Goal: Information Seeking & Learning: Understand process/instructions

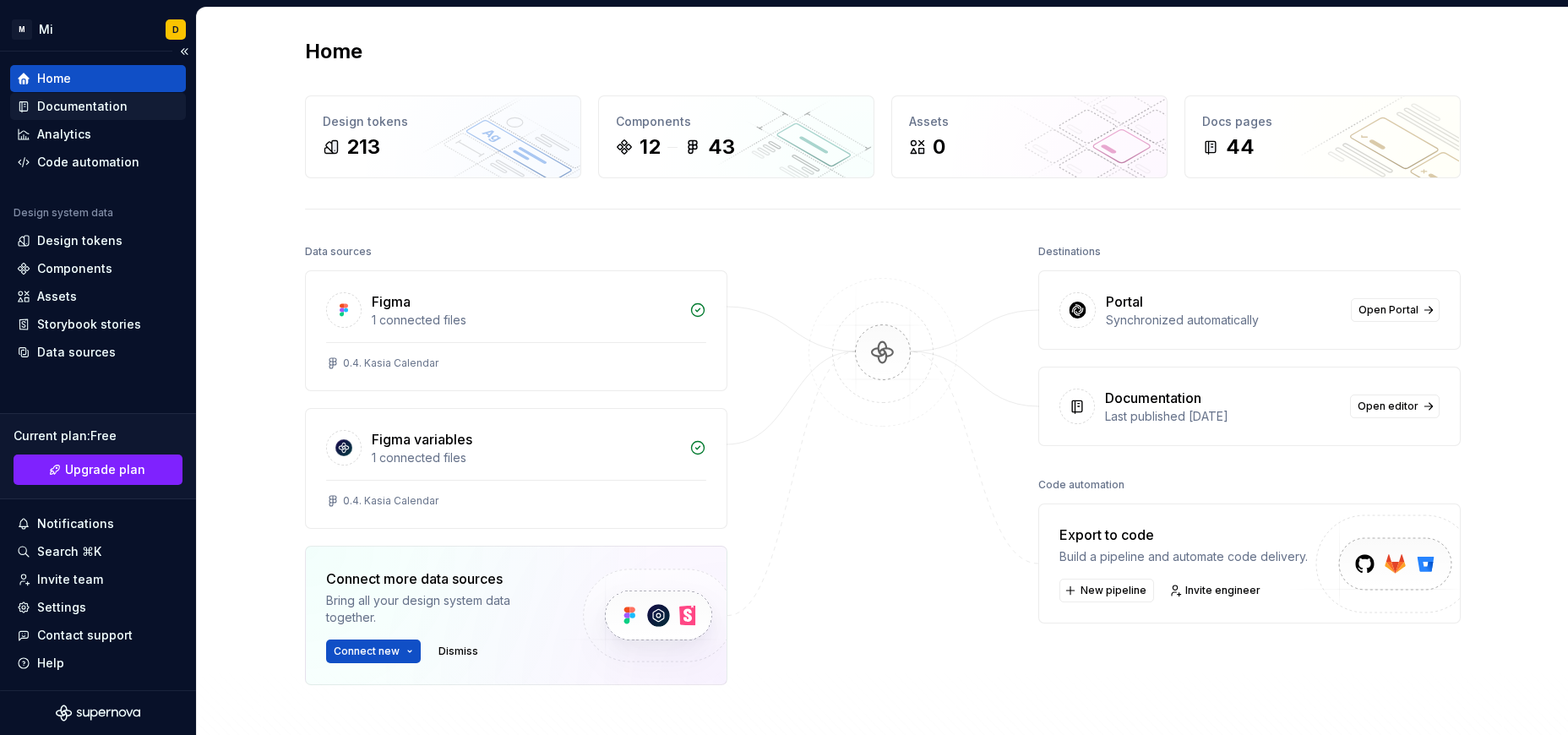
click at [115, 102] on div "Documentation" at bounding box center [82, 106] width 90 height 17
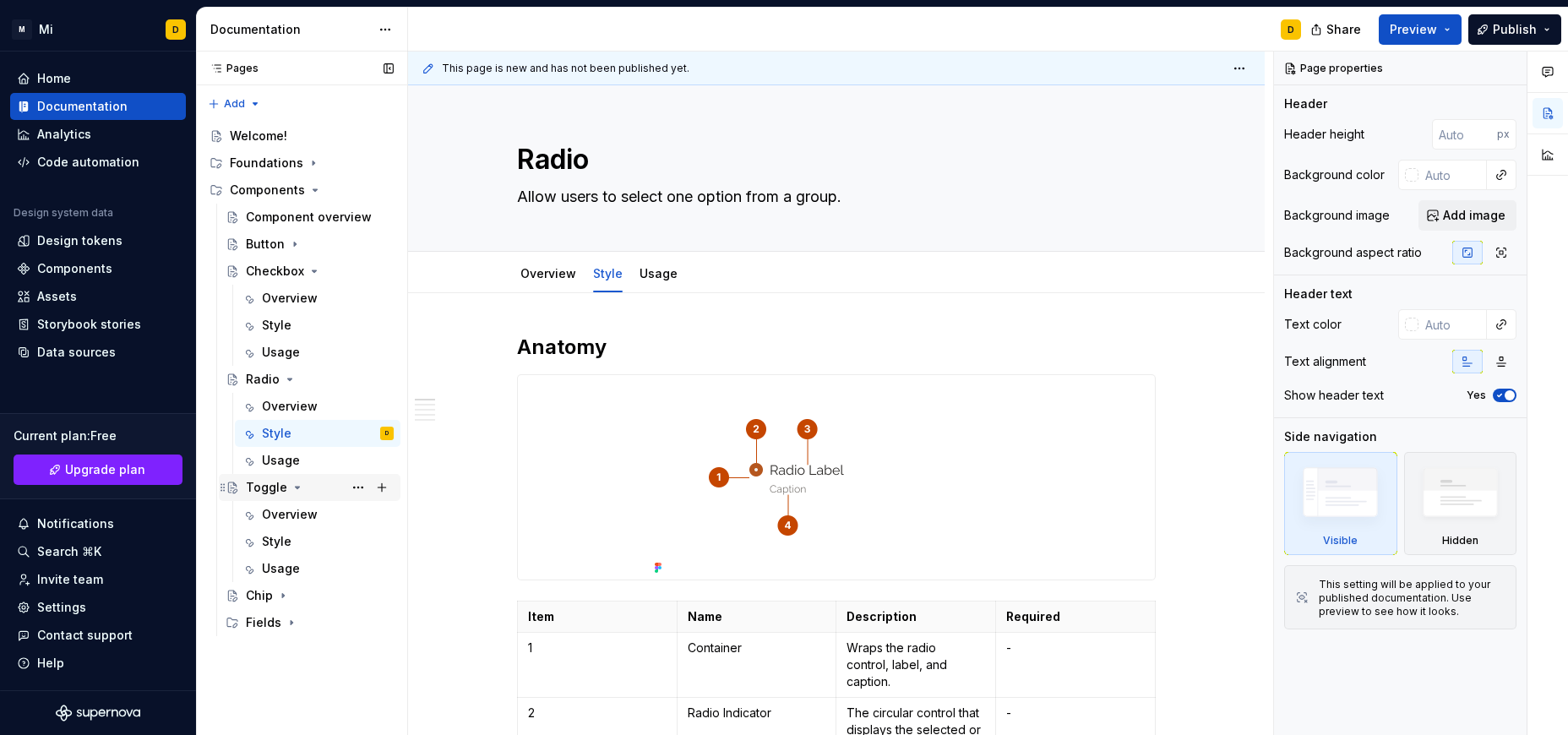
click at [269, 493] on div "Toggle" at bounding box center [267, 487] width 41 height 17
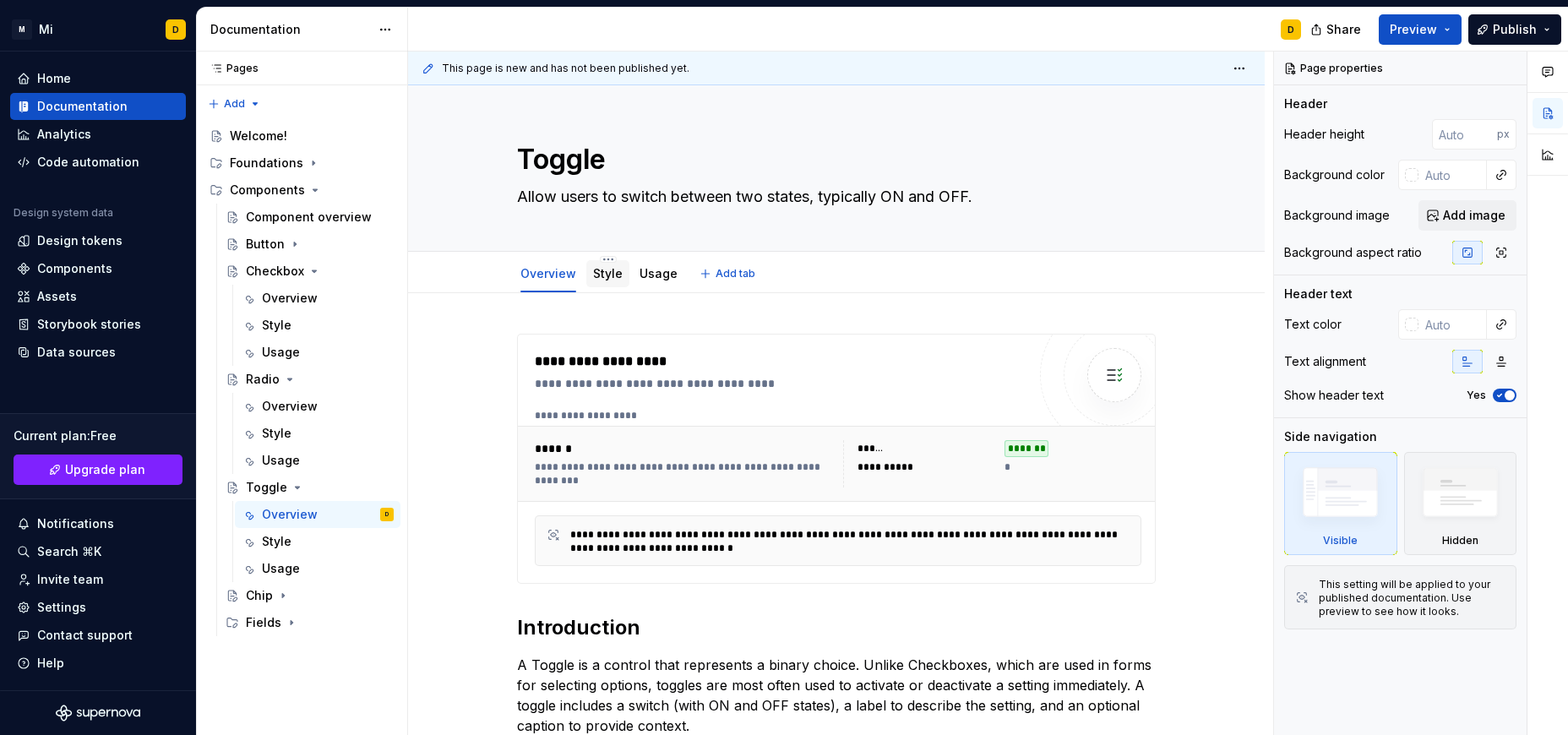
click at [596, 274] on link "Style" at bounding box center [608, 273] width 30 height 14
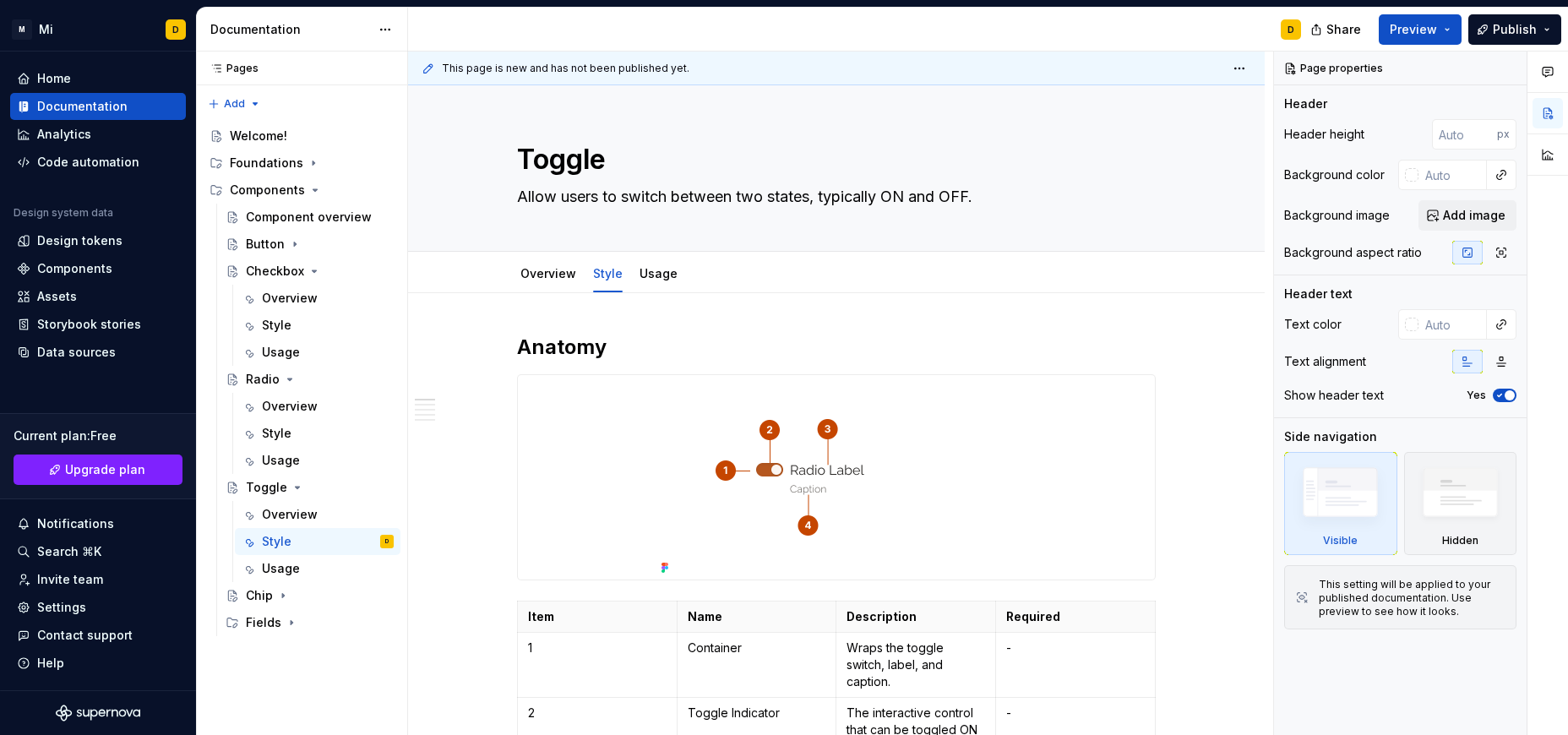
type textarea "*"
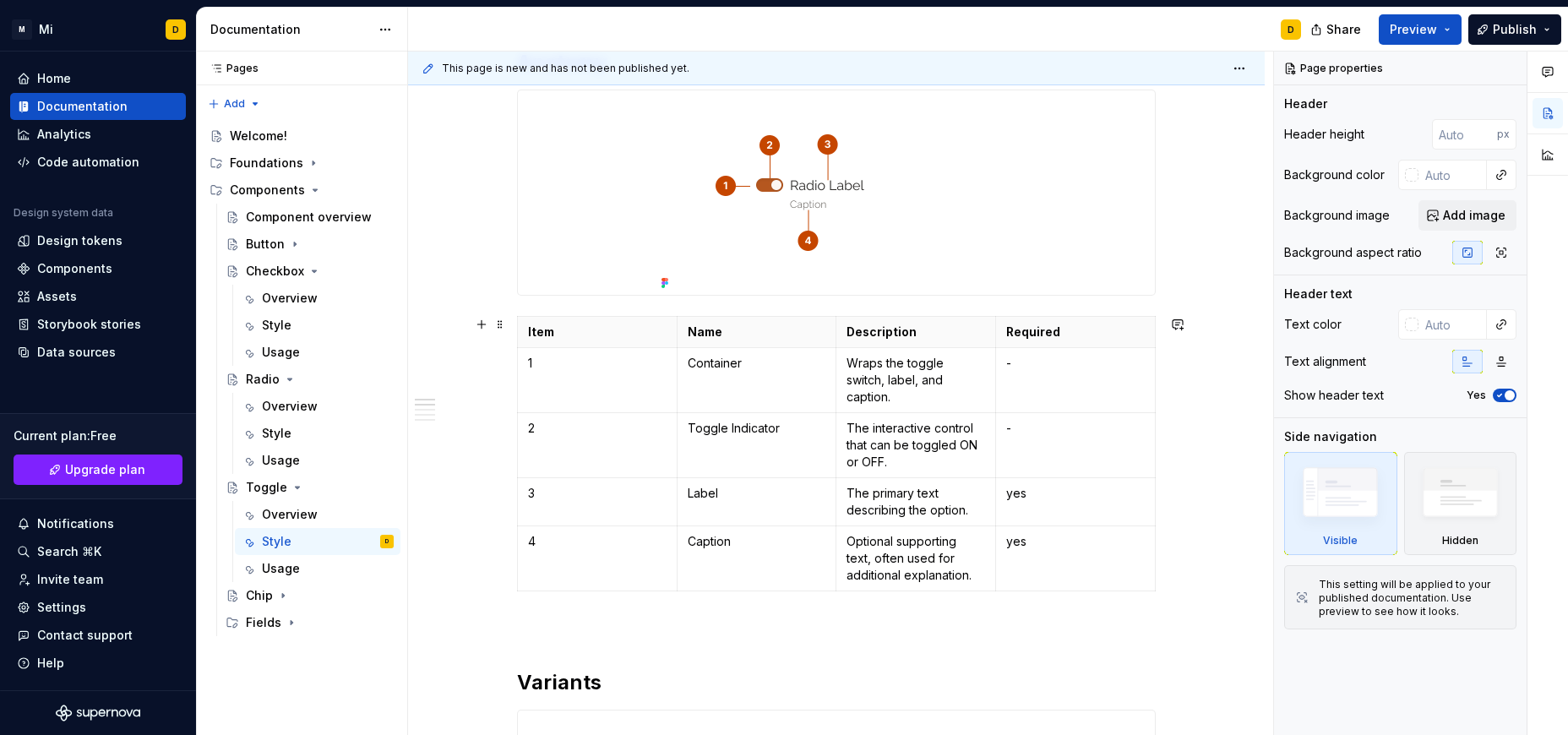
scroll to position [287, 0]
click at [1021, 542] on p "yes" at bounding box center [1076, 539] width 139 height 17
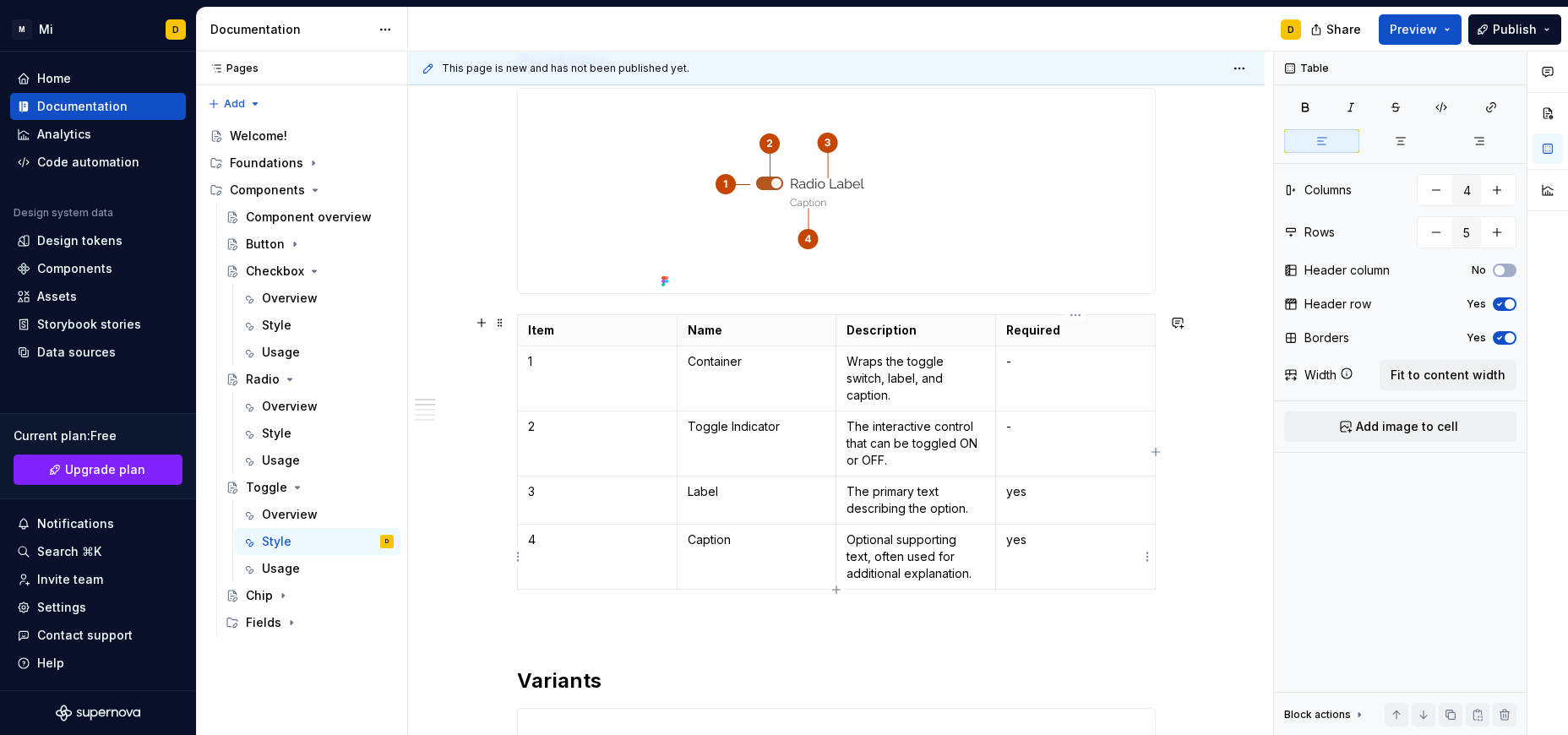
click at [1032, 543] on p "yes" at bounding box center [1076, 539] width 139 height 17
click at [1067, 501] on td "yes" at bounding box center [1076, 501] width 160 height 48
click at [1068, 445] on td "-" at bounding box center [1076, 444] width 160 height 65
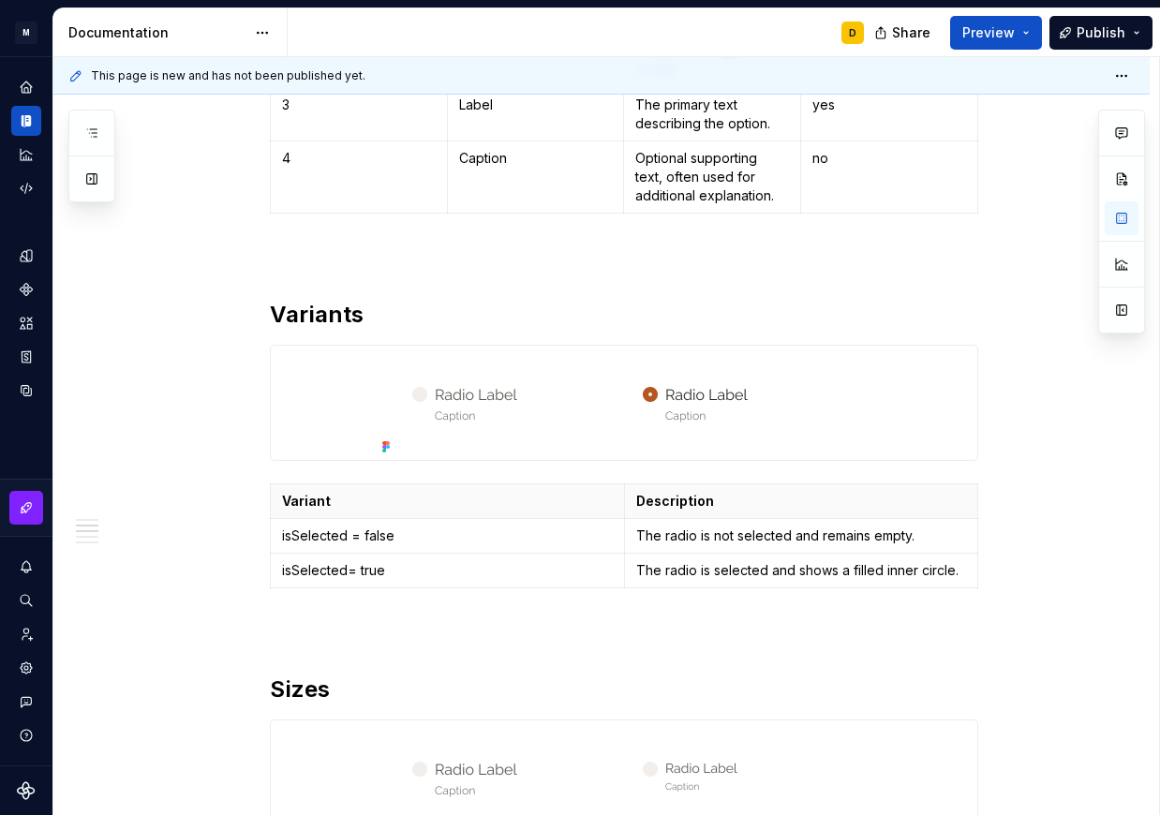
scroll to position [803, 0]
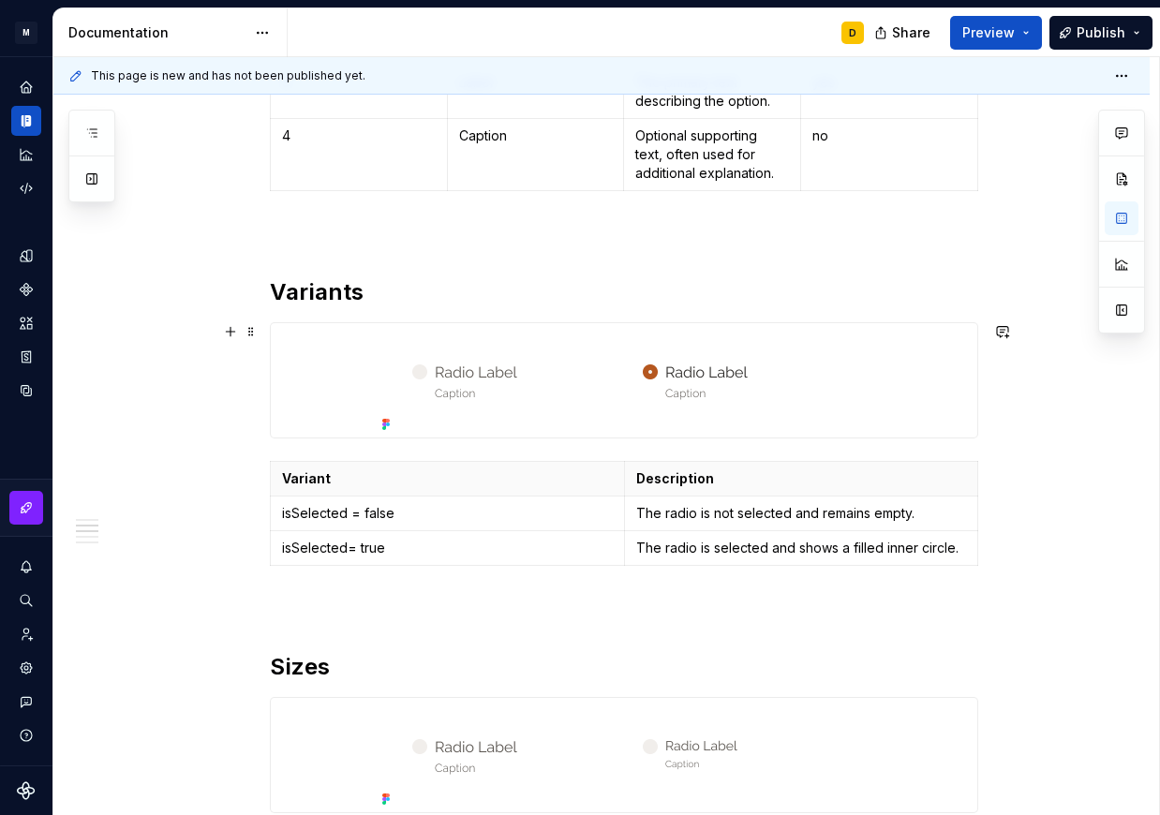
click at [740, 394] on img at bounding box center [624, 380] width 499 height 114
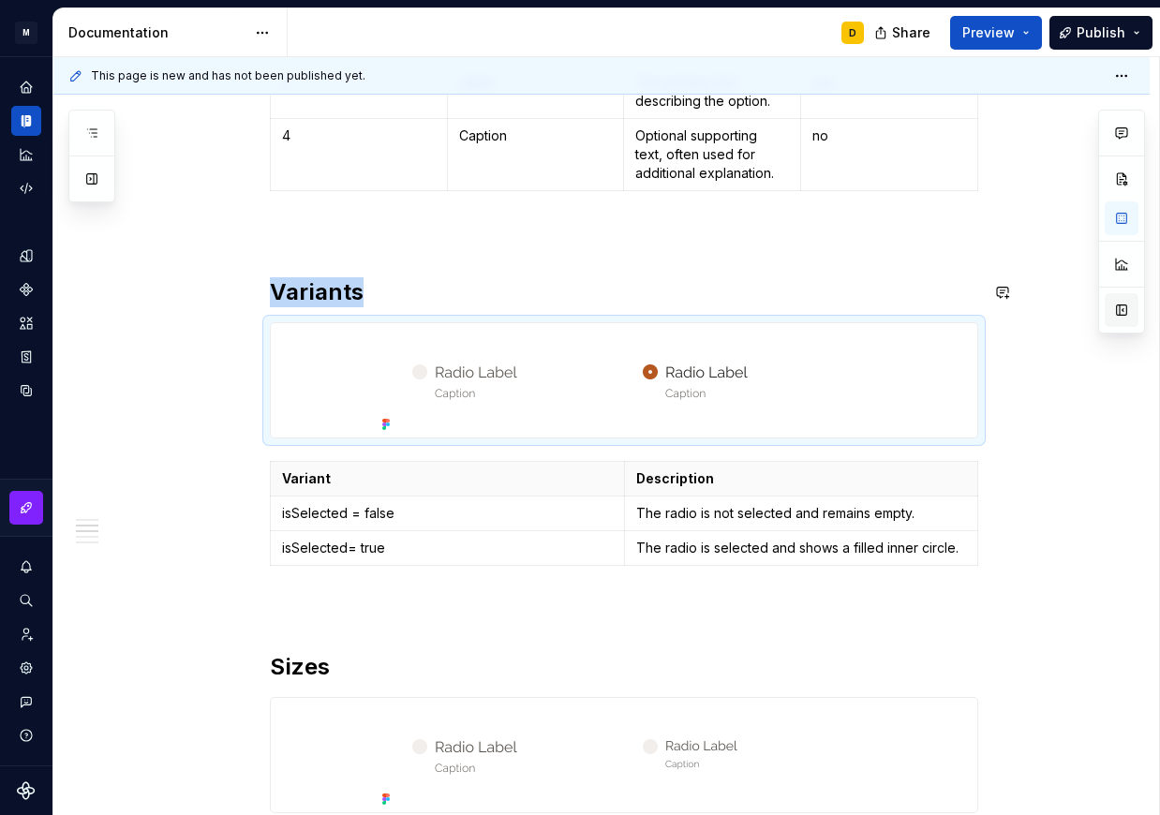
click at [1122, 310] on button "button" at bounding box center [1122, 310] width 34 height 34
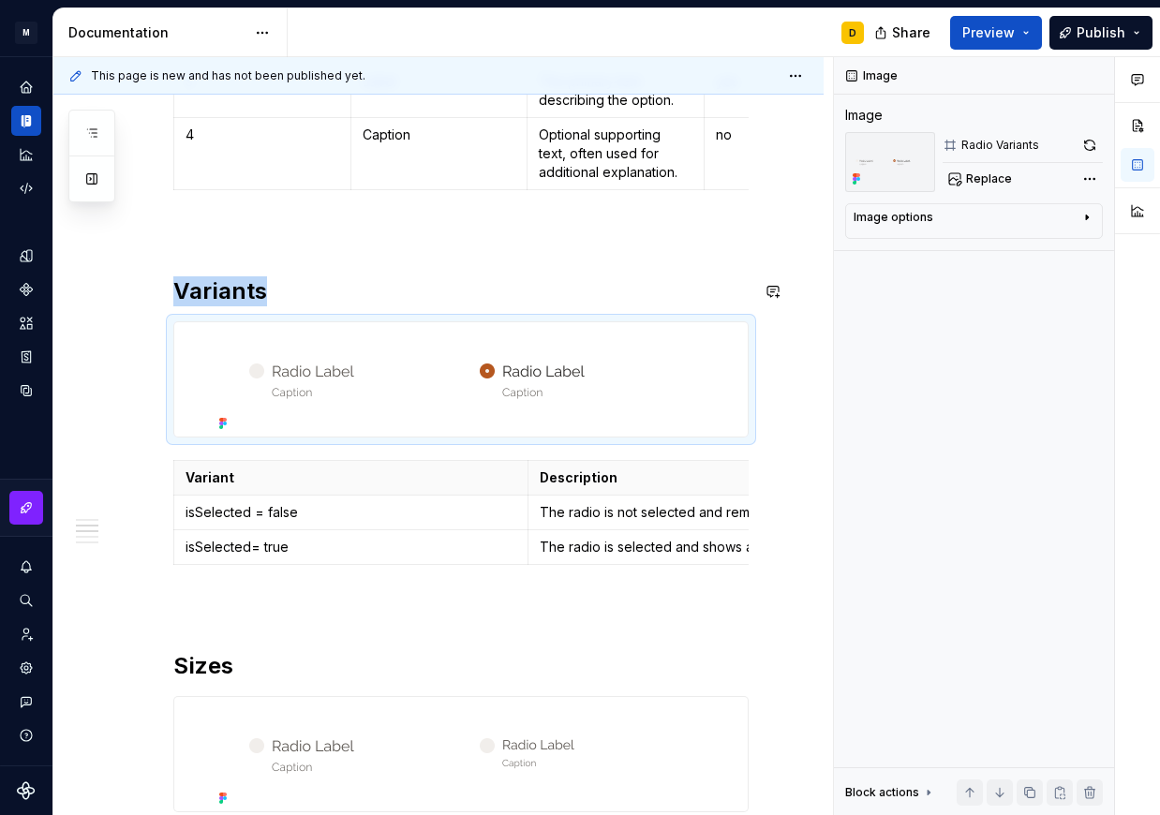
scroll to position [802, 0]
click at [987, 182] on span "Replace" at bounding box center [989, 178] width 46 height 15
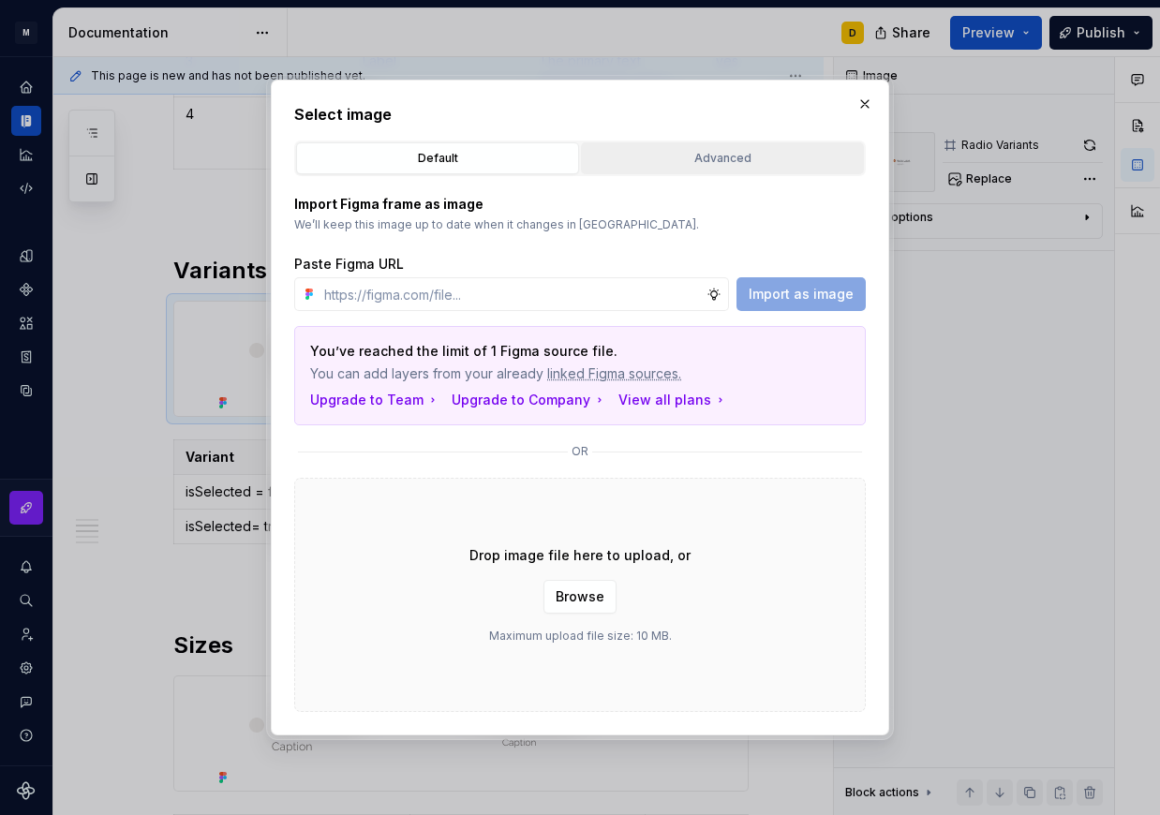
click at [665, 160] on div "Advanced" at bounding box center [723, 158] width 270 height 19
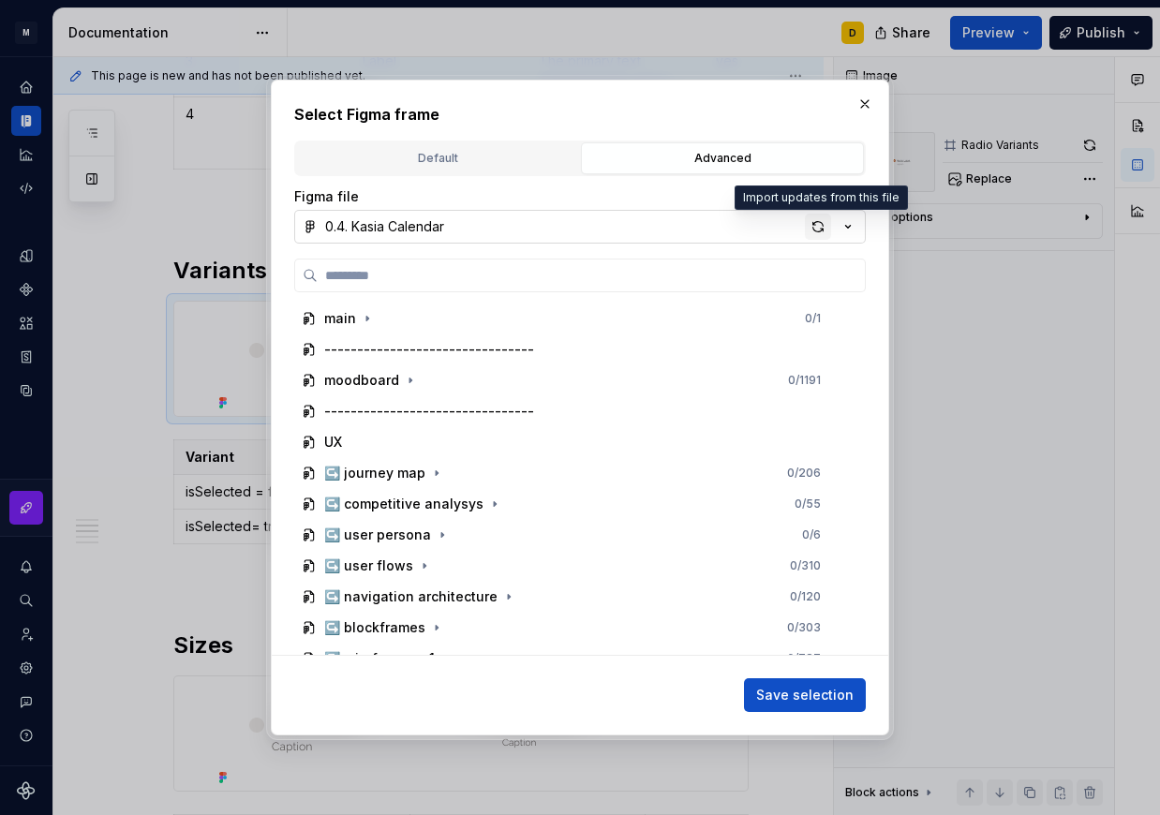
click at [813, 232] on div "button" at bounding box center [818, 227] width 26 height 26
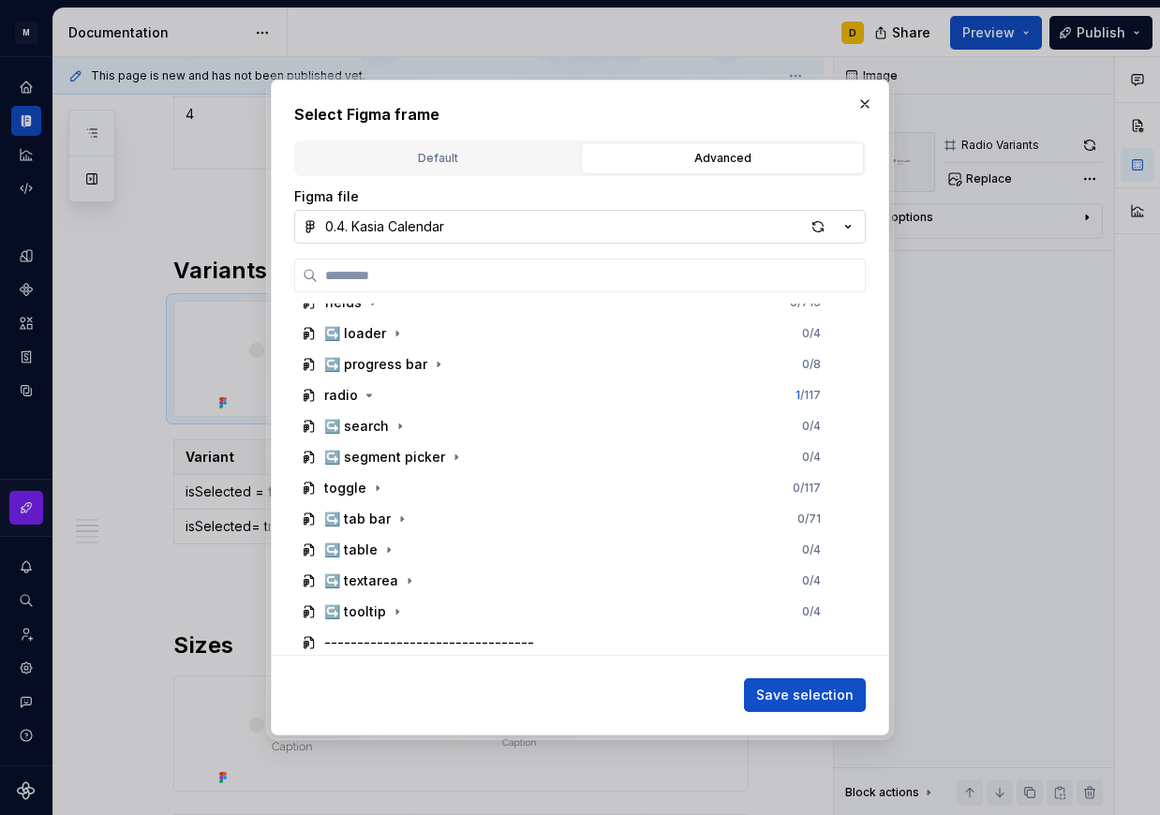
scroll to position [1192, 0]
click at [373, 485] on icon "button" at bounding box center [377, 487] width 15 height 15
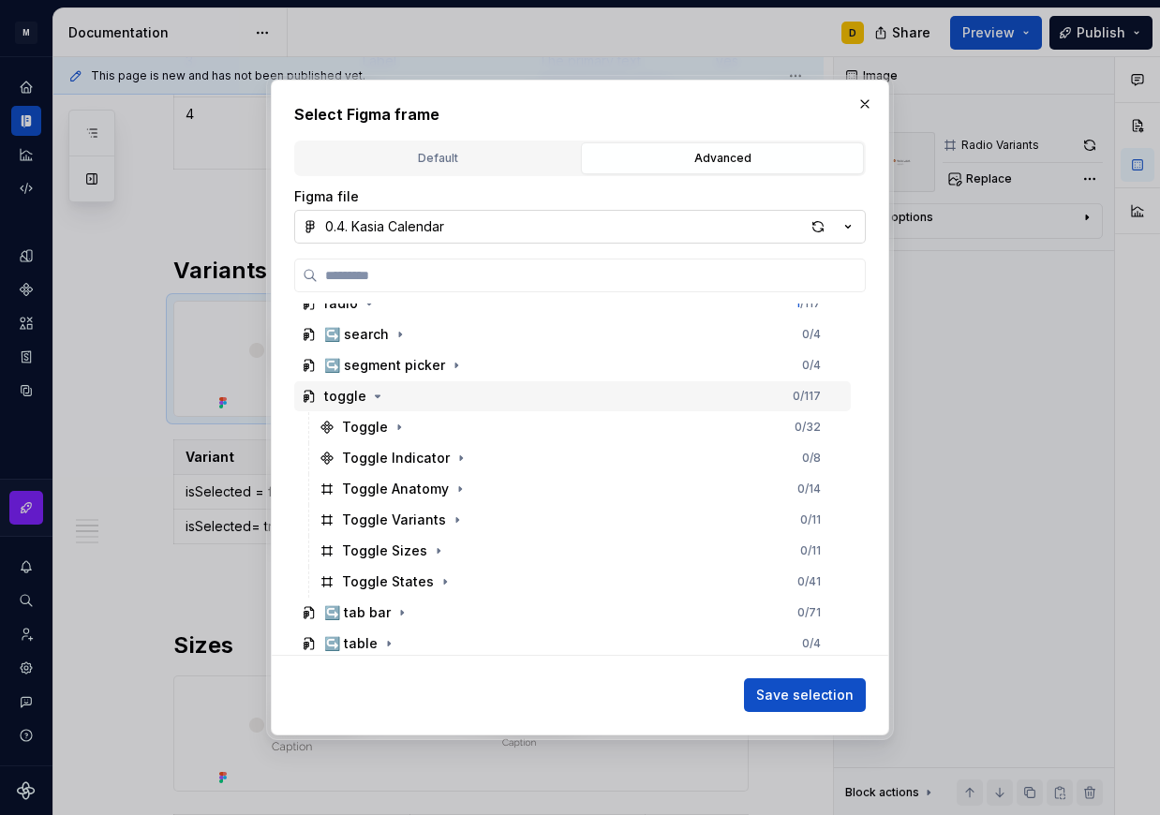
scroll to position [1285, 0]
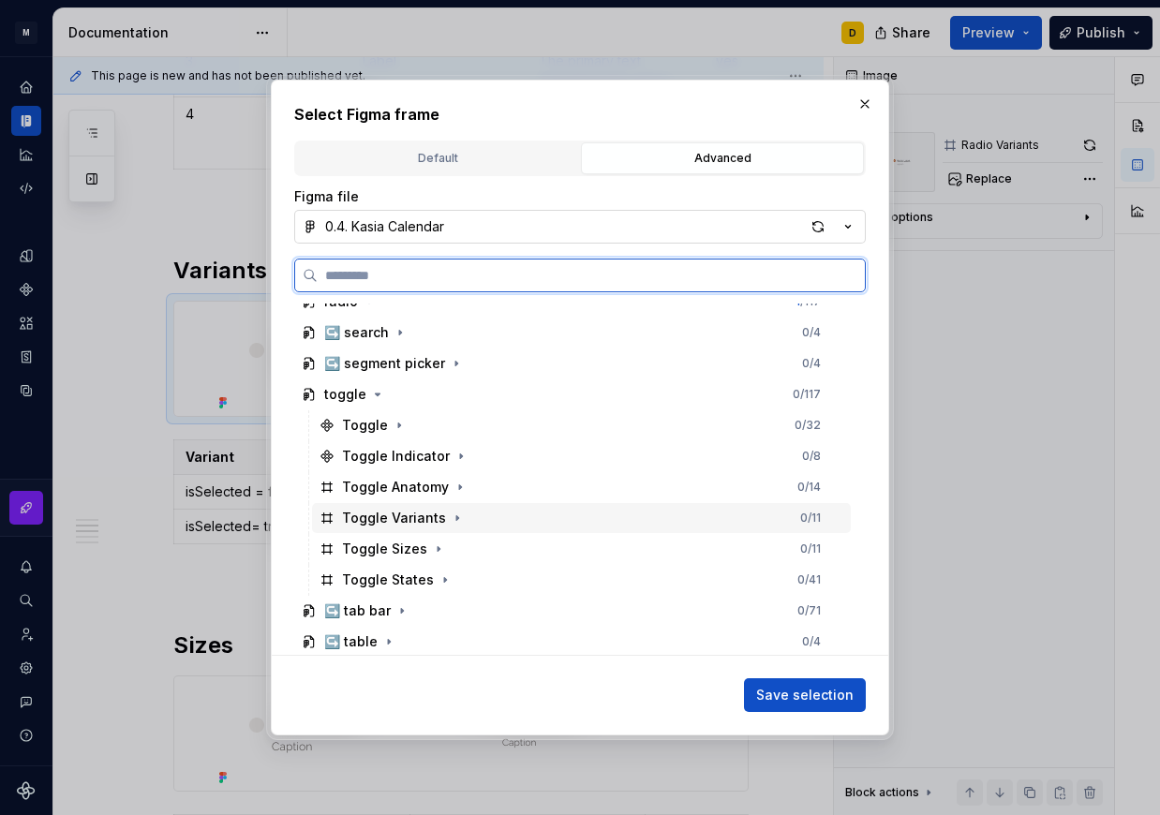
click at [489, 512] on div "Toggle Variants 0 / 11" at bounding box center [581, 518] width 539 height 30
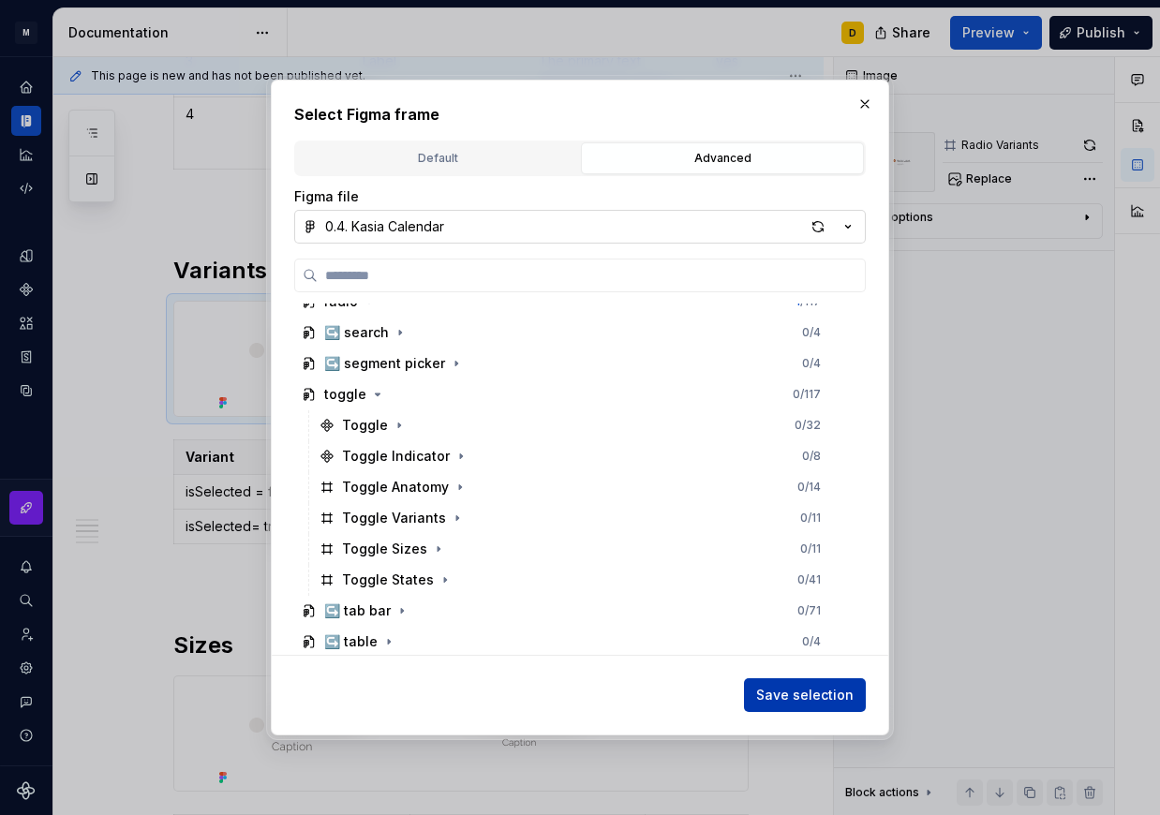
click at [797, 690] on span "Save selection" at bounding box center [804, 695] width 97 height 19
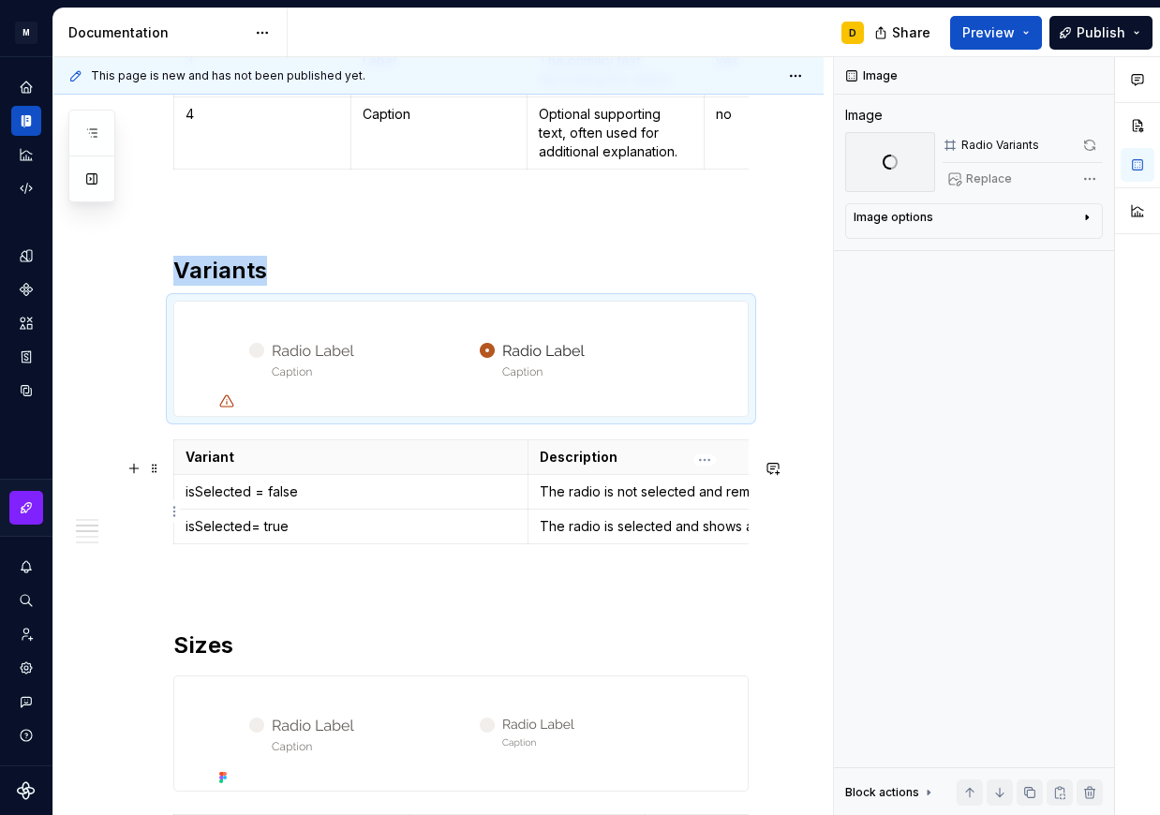
click at [631, 501] on p "The radio is not selected and remains empty." at bounding box center [705, 492] width 331 height 19
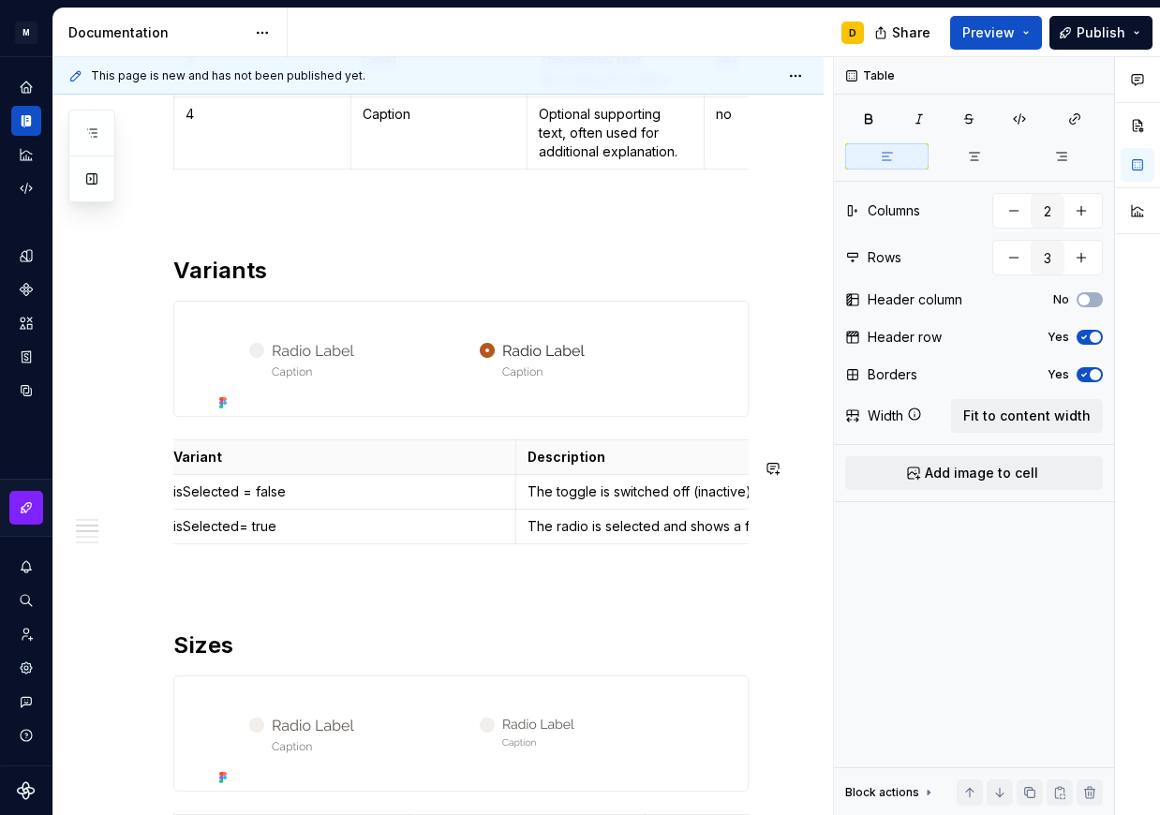
scroll to position [0, 17]
click at [663, 536] on p "The radio is selected and shows a filled inner circle." at bounding box center [688, 526] width 331 height 19
click at [591, 384] on img at bounding box center [461, 359] width 499 height 114
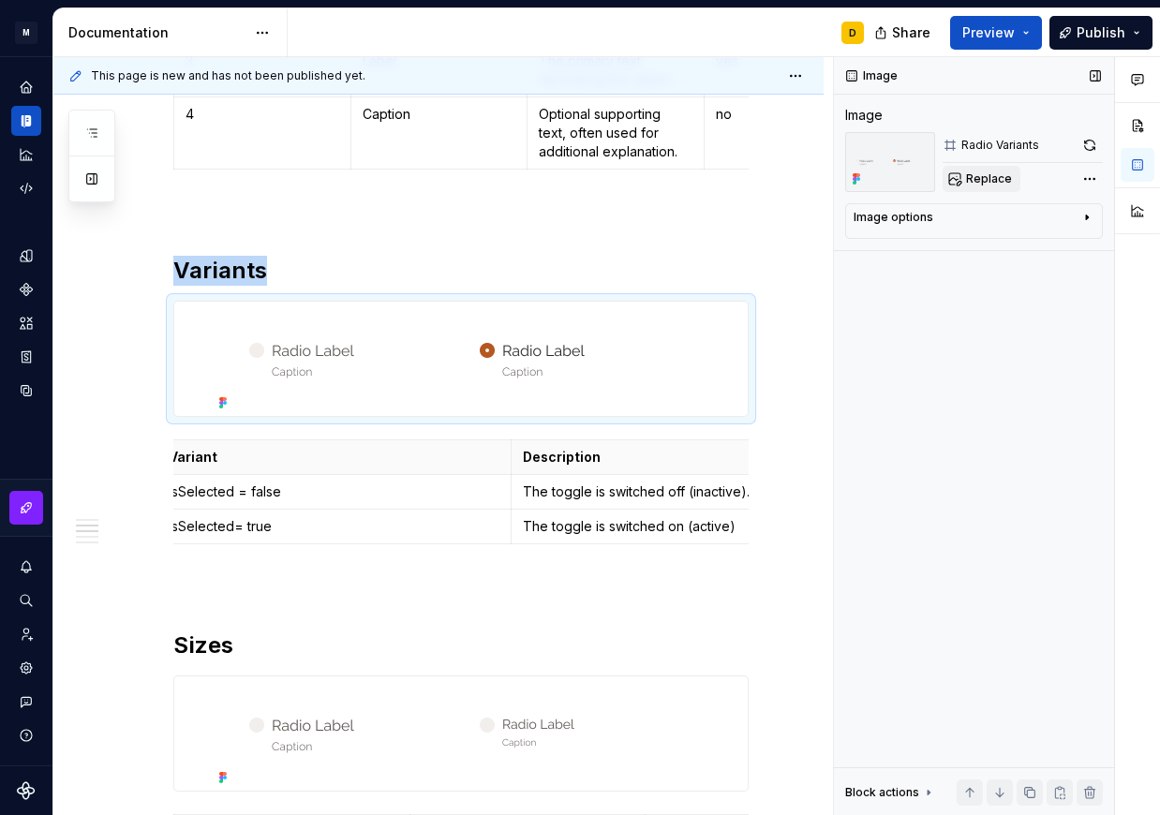
click at [994, 184] on span "Replace" at bounding box center [989, 178] width 46 height 15
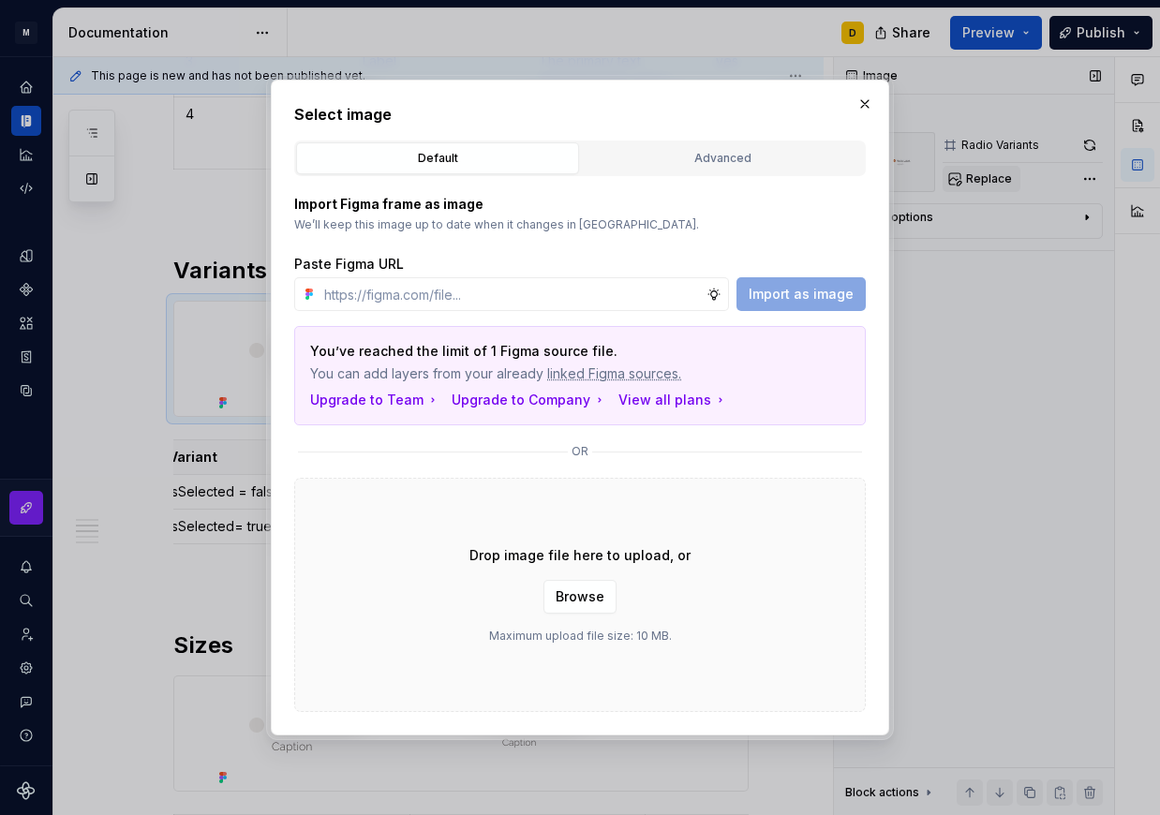
scroll to position [802, 0]
click at [714, 160] on div "Advanced" at bounding box center [723, 158] width 270 height 19
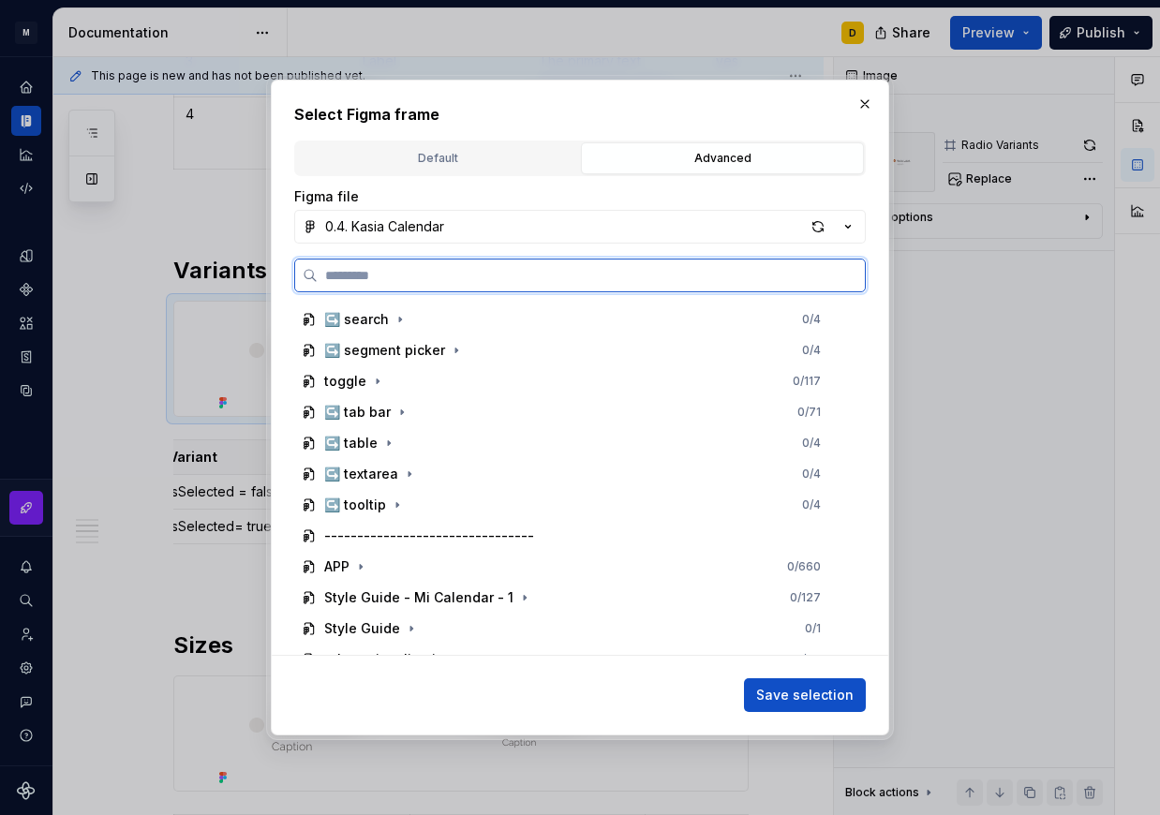
scroll to position [1293, 0]
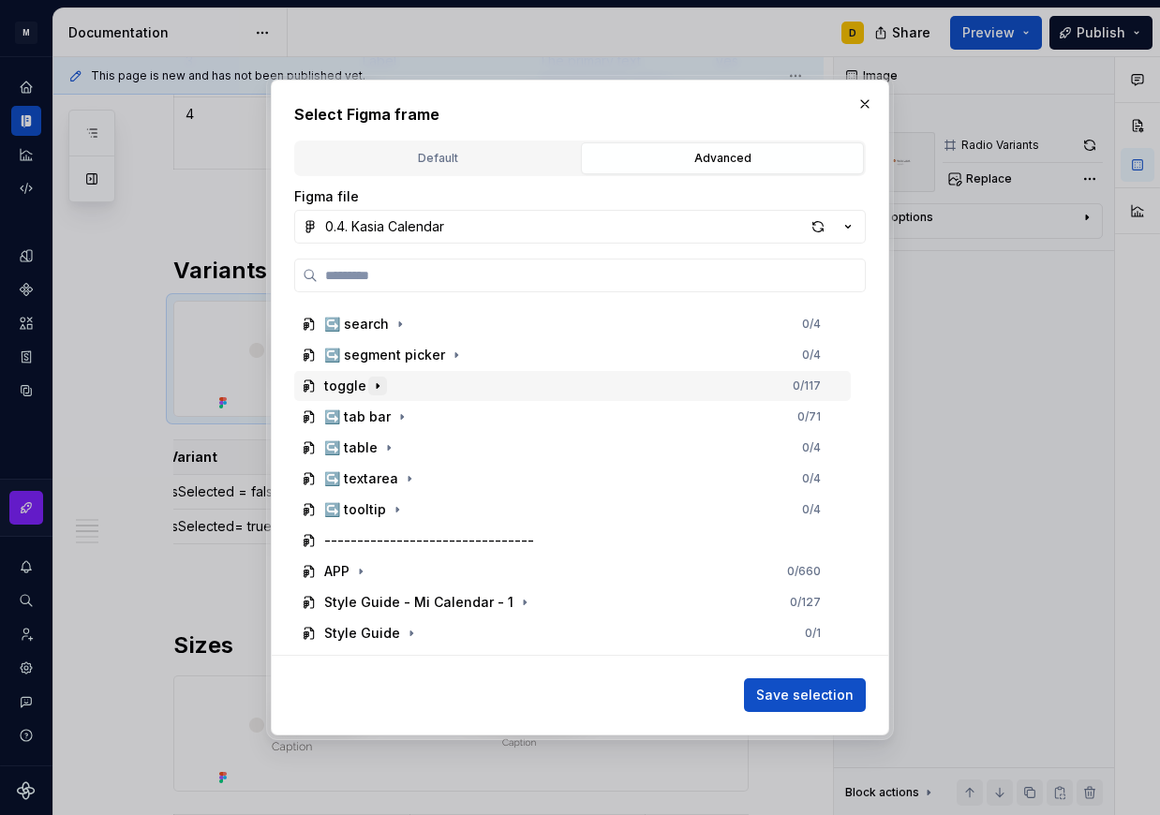
click at [376, 384] on icon "button" at bounding box center [377, 386] width 15 height 15
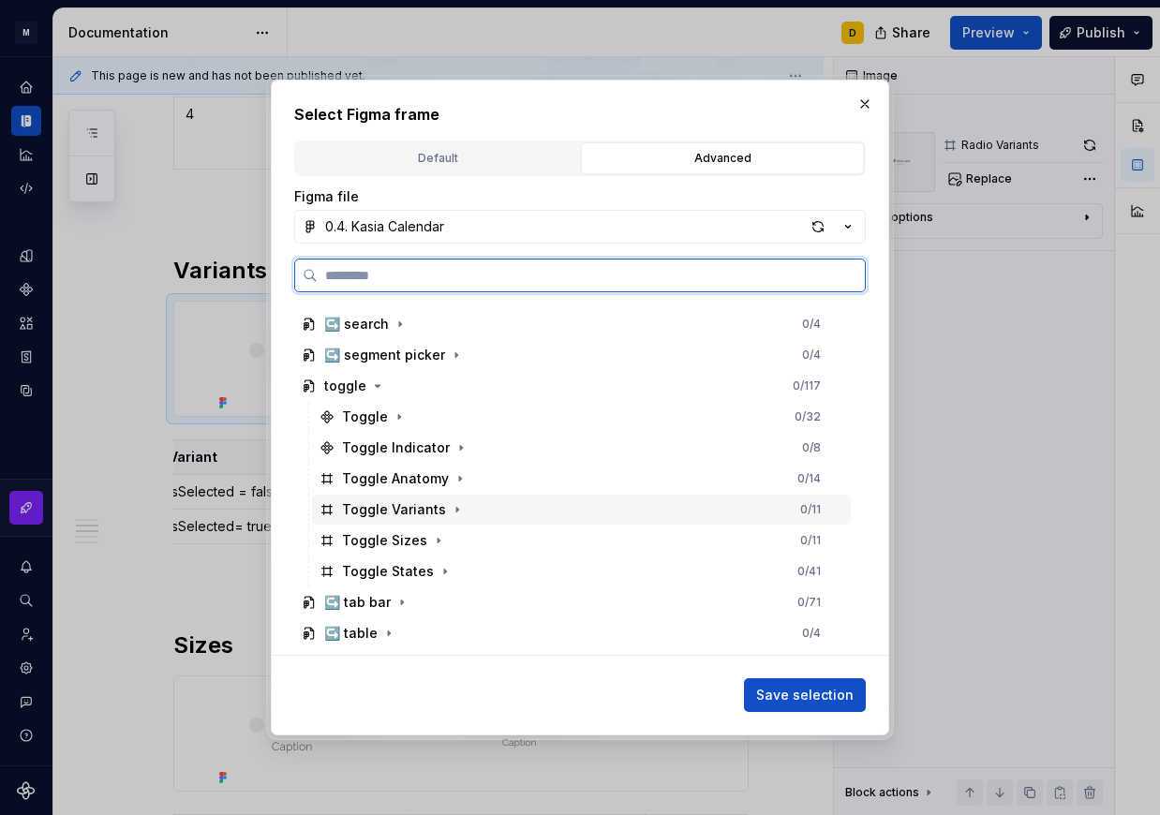
click at [469, 507] on div "Toggle Variants 0 / 11" at bounding box center [581, 510] width 539 height 30
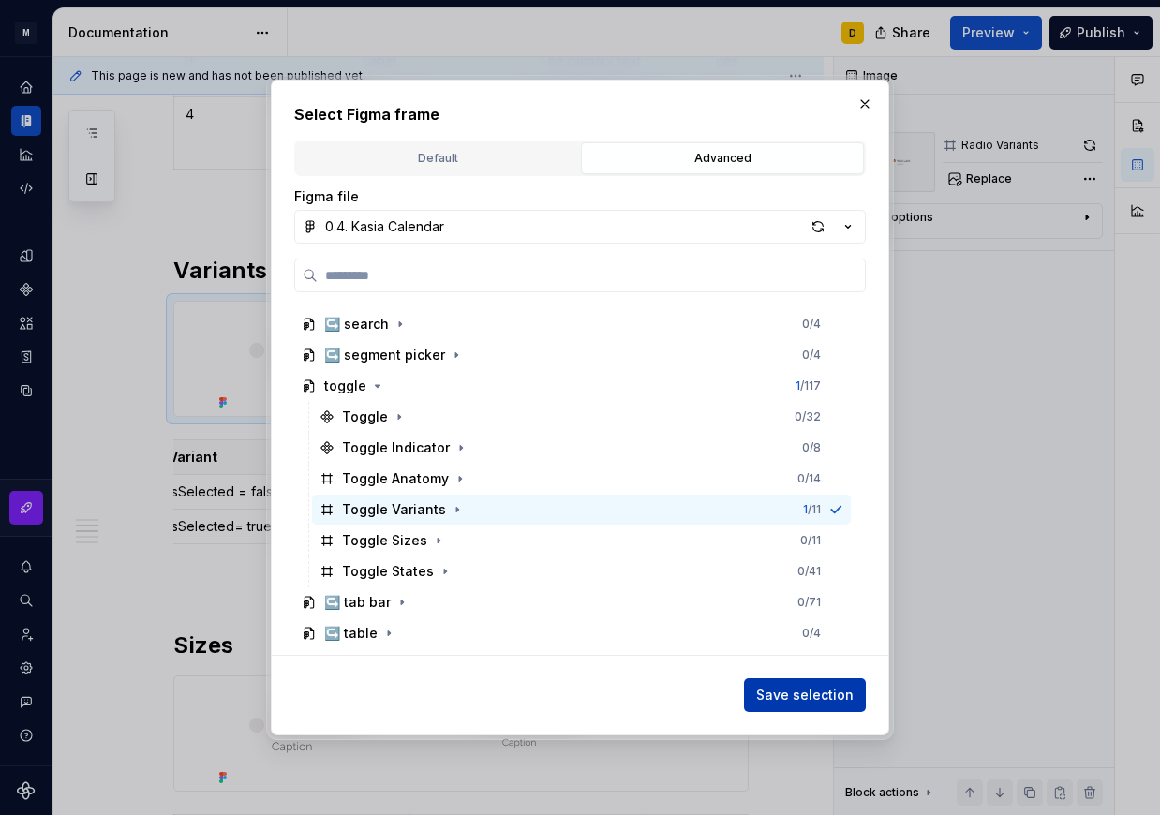
click at [772, 695] on span "Save selection" at bounding box center [804, 695] width 97 height 19
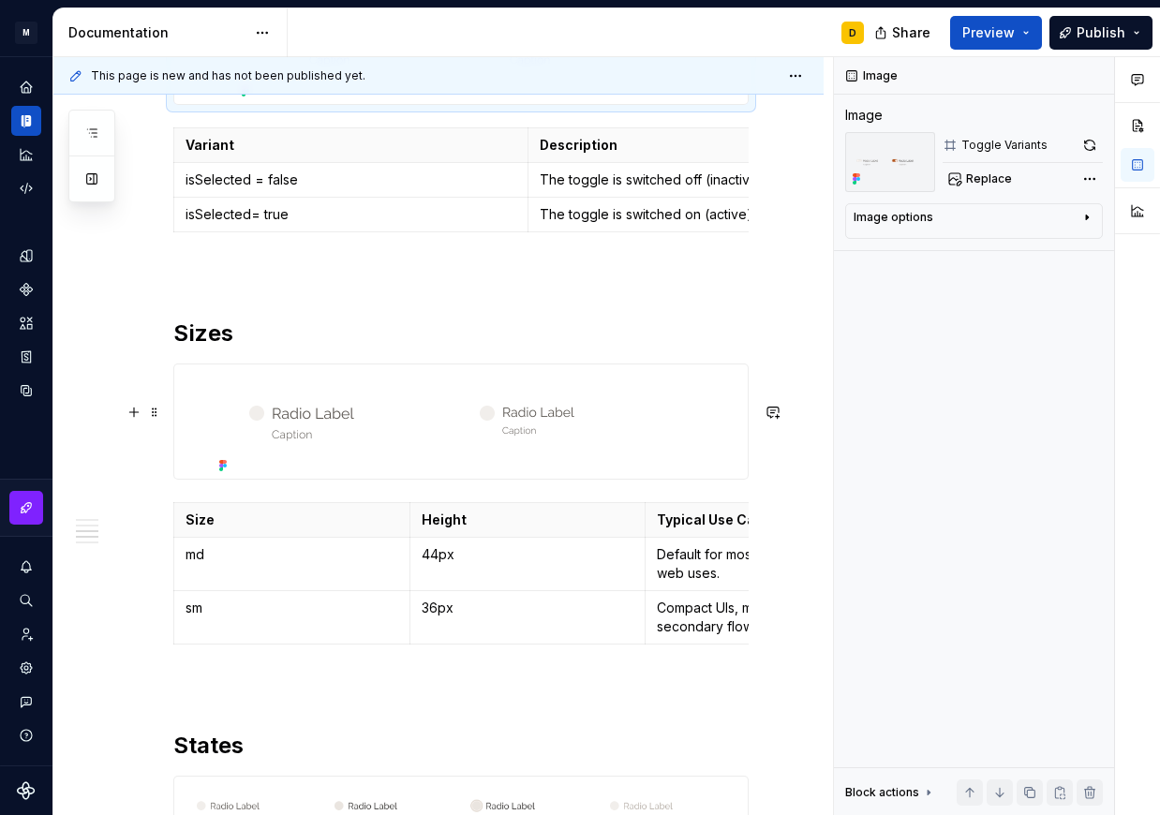
scroll to position [1115, 0]
click at [407, 473] on img at bounding box center [461, 421] width 499 height 114
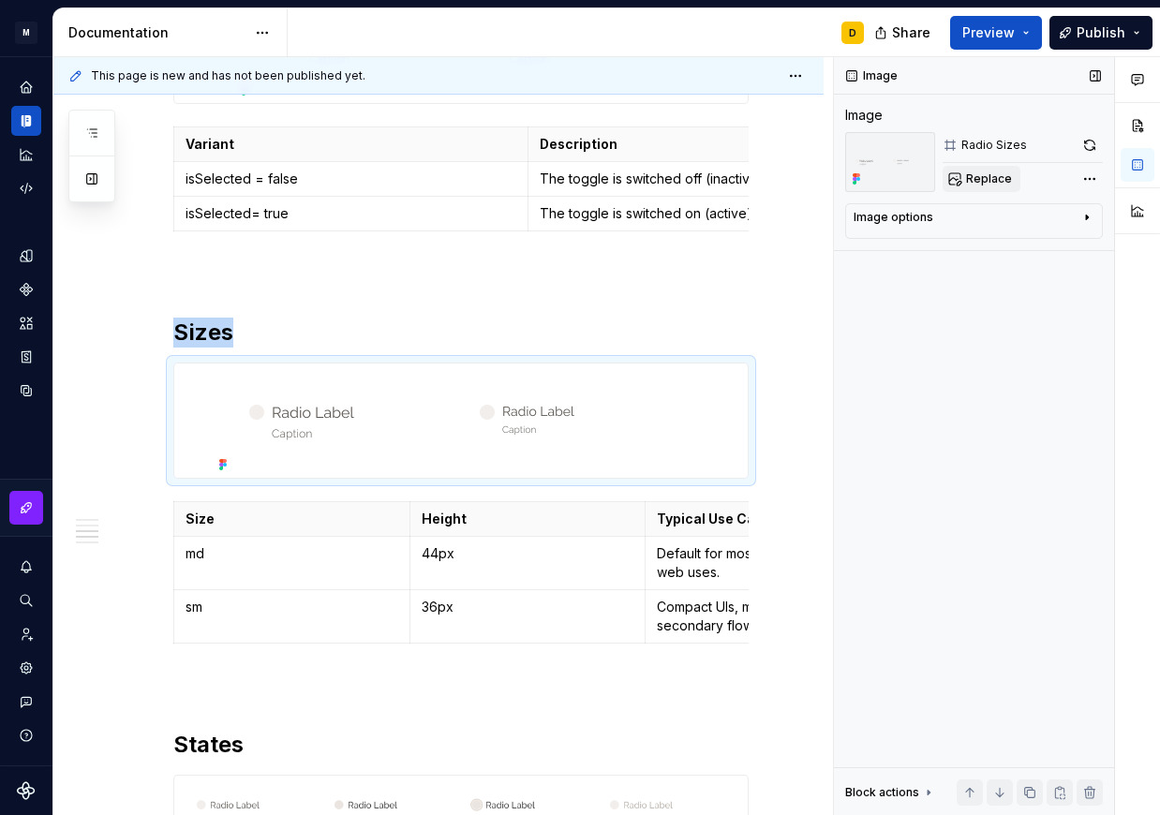
click at [963, 178] on button "Replace" at bounding box center [982, 179] width 78 height 26
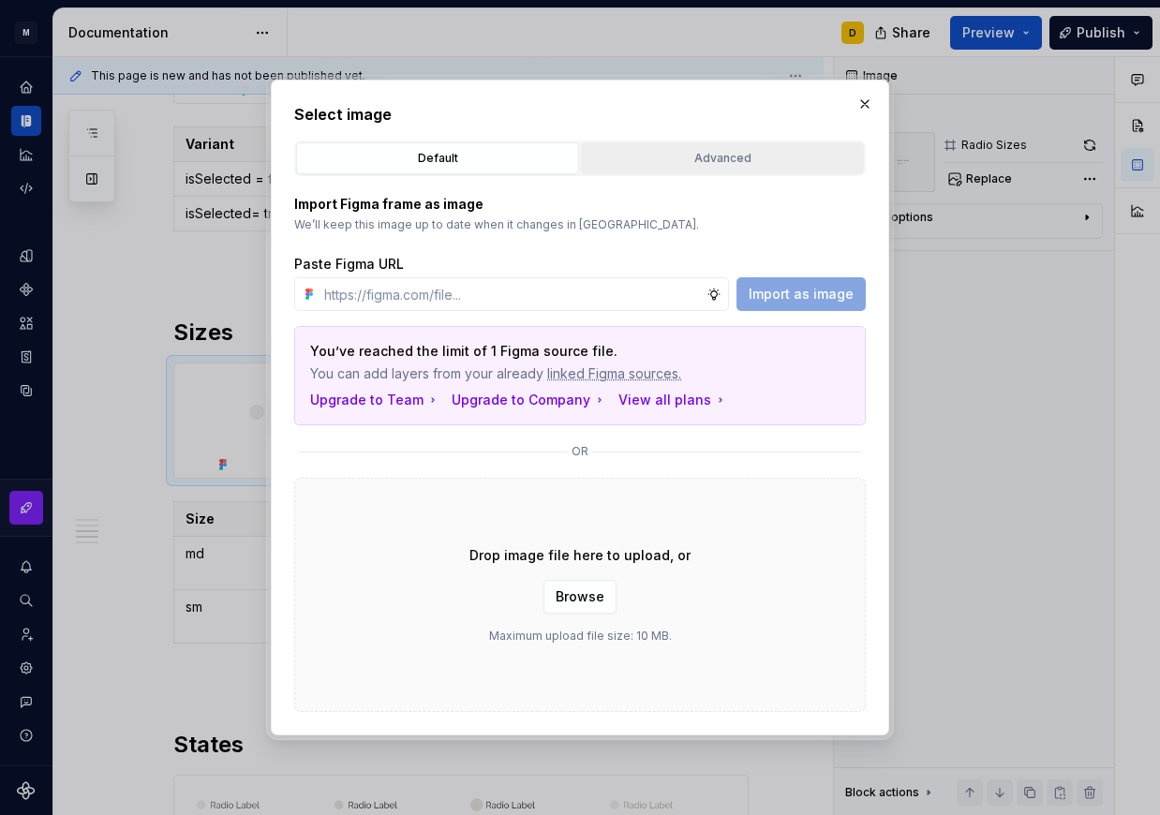
click at [676, 159] on div "Advanced" at bounding box center [723, 158] width 270 height 19
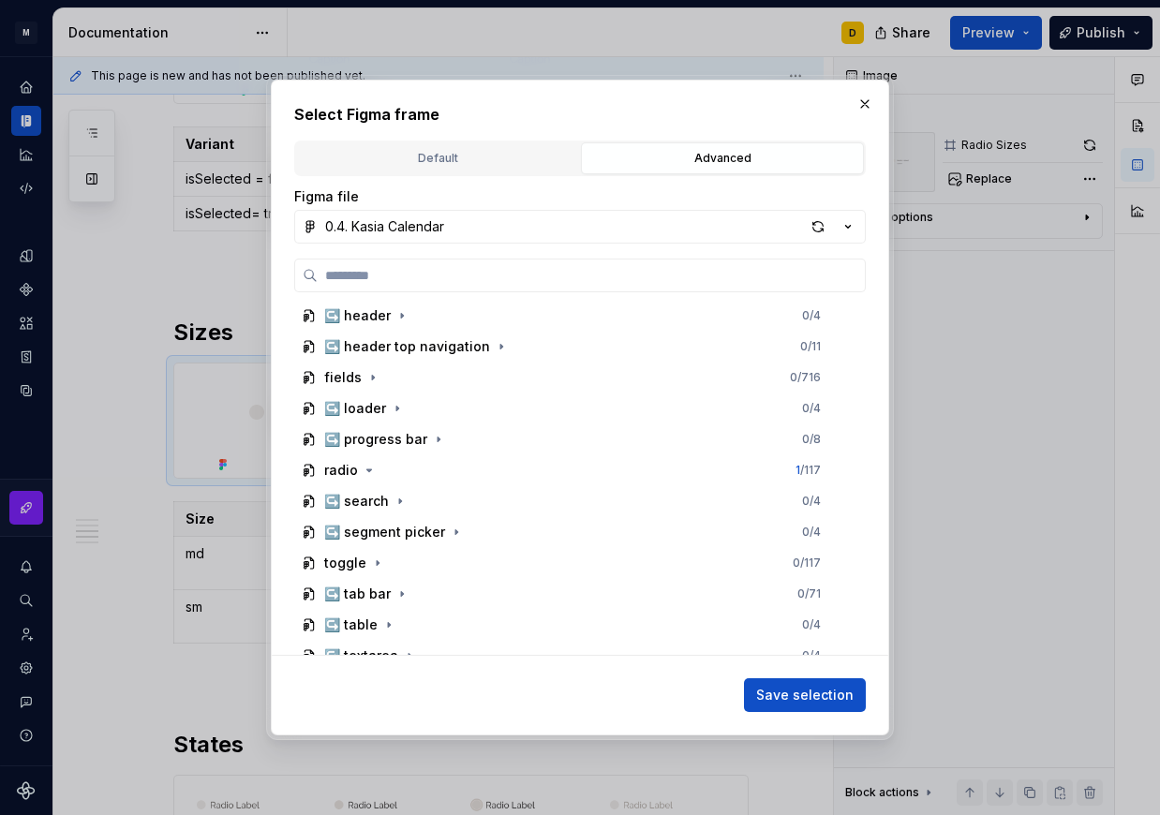
scroll to position [1180, 0]
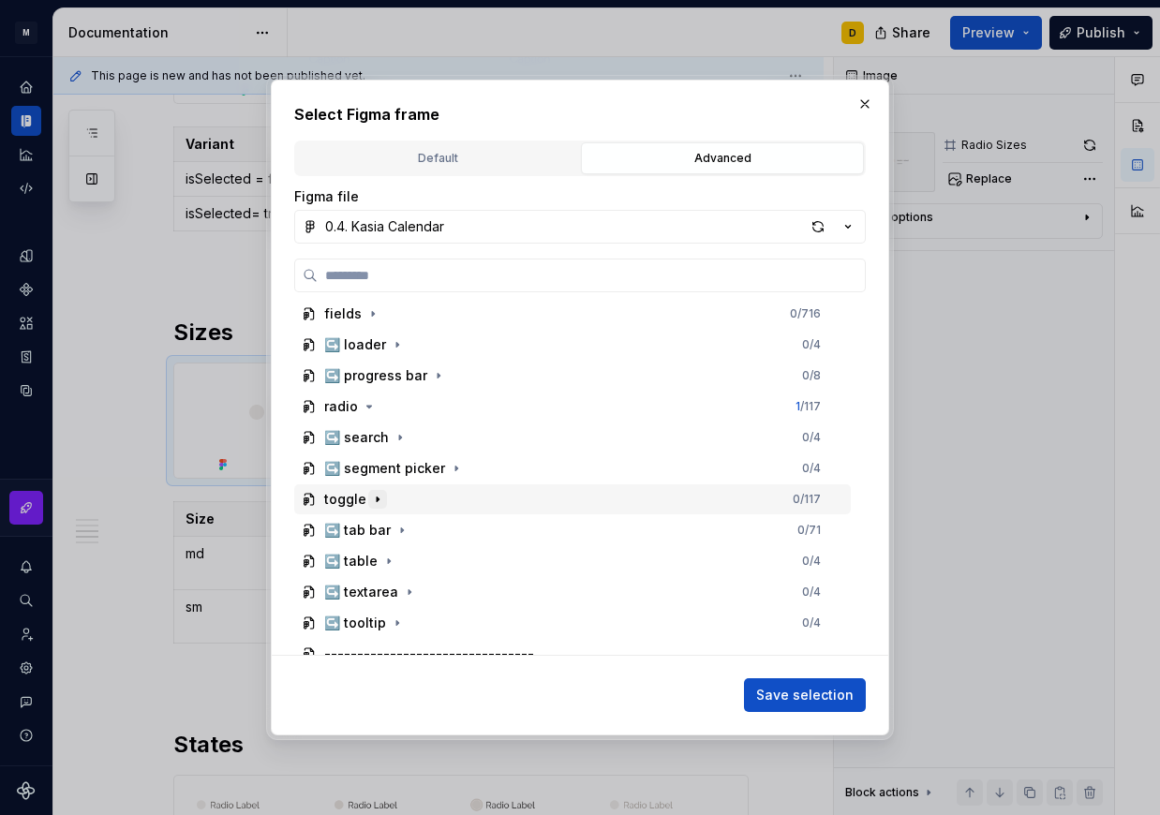
click at [376, 496] on icon "button" at bounding box center [377, 499] width 15 height 15
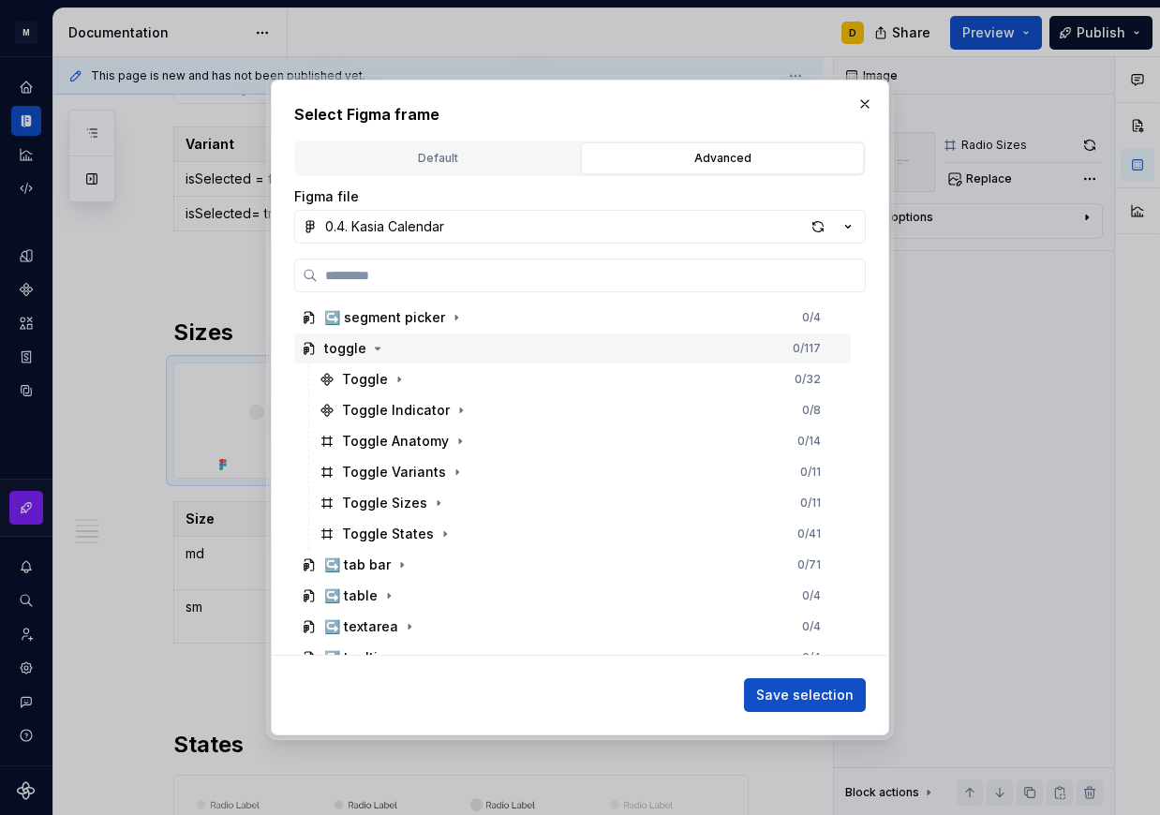
scroll to position [1333, 0]
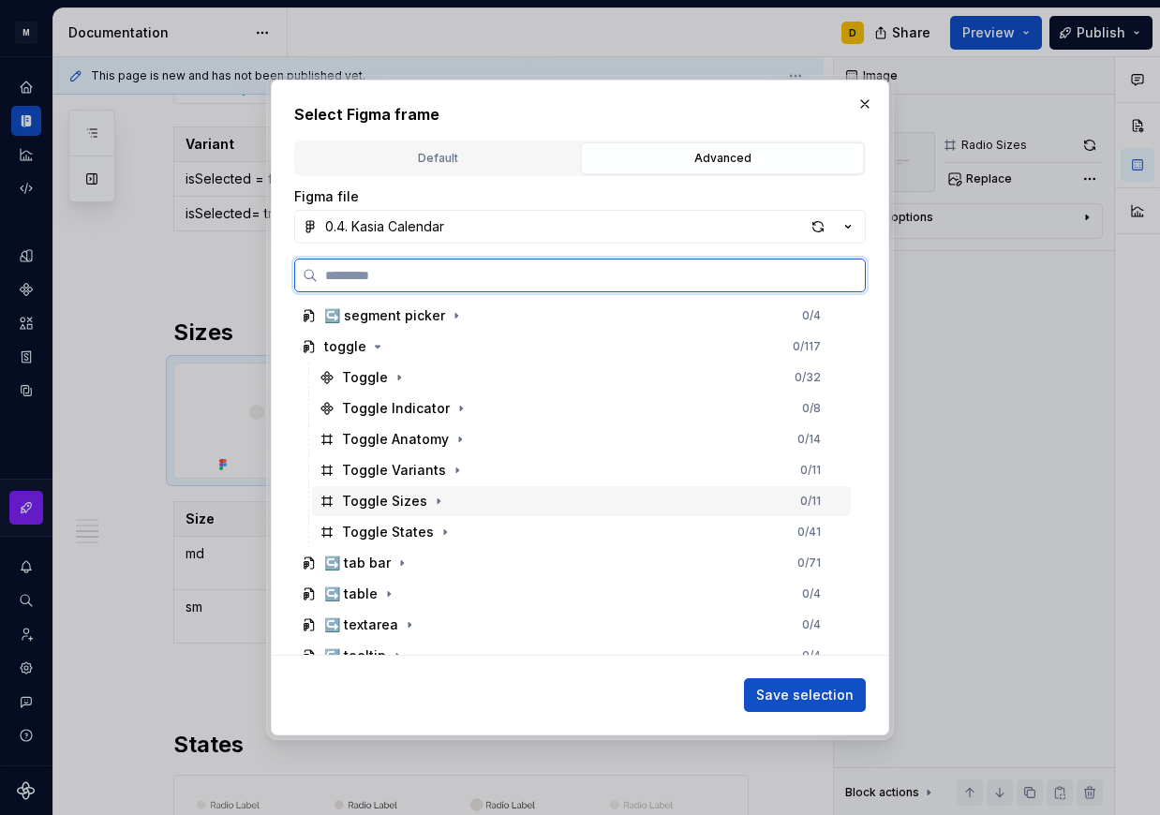
click at [470, 495] on div "Toggle Sizes 0 / 11" at bounding box center [581, 501] width 539 height 30
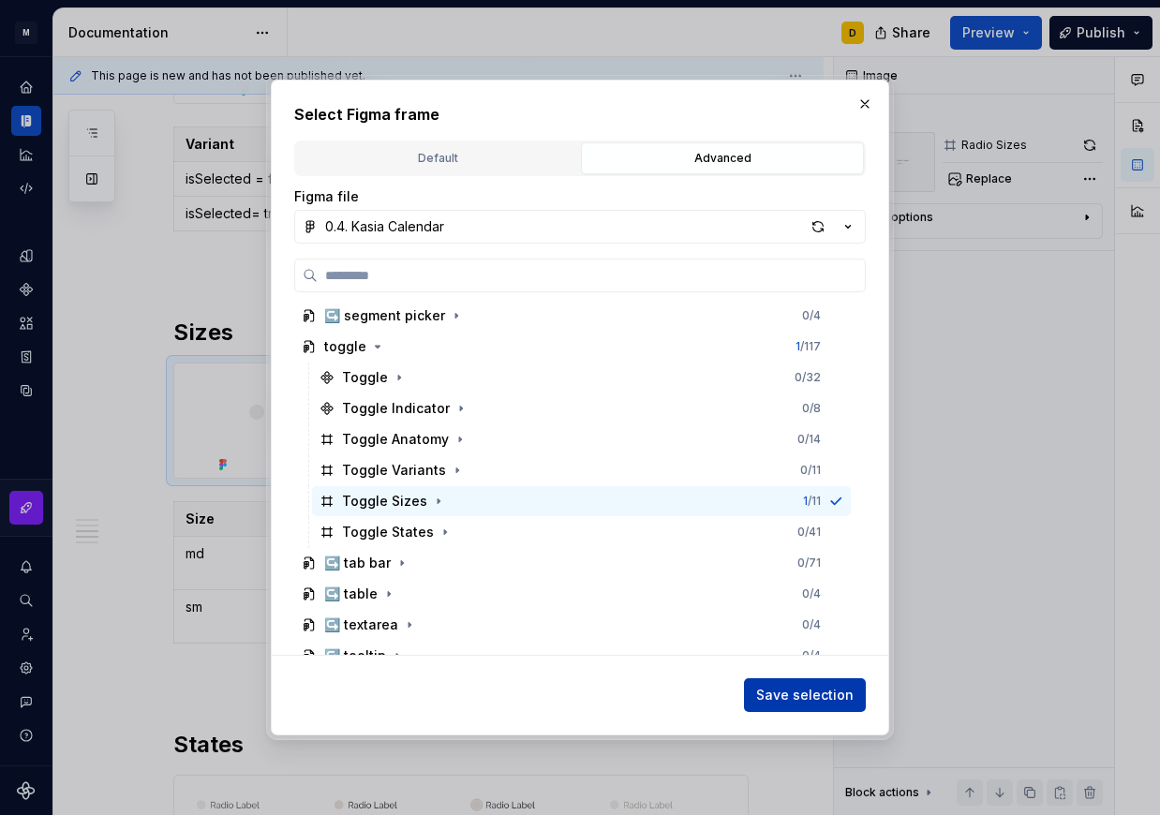
click at [770, 690] on span "Save selection" at bounding box center [804, 695] width 97 height 19
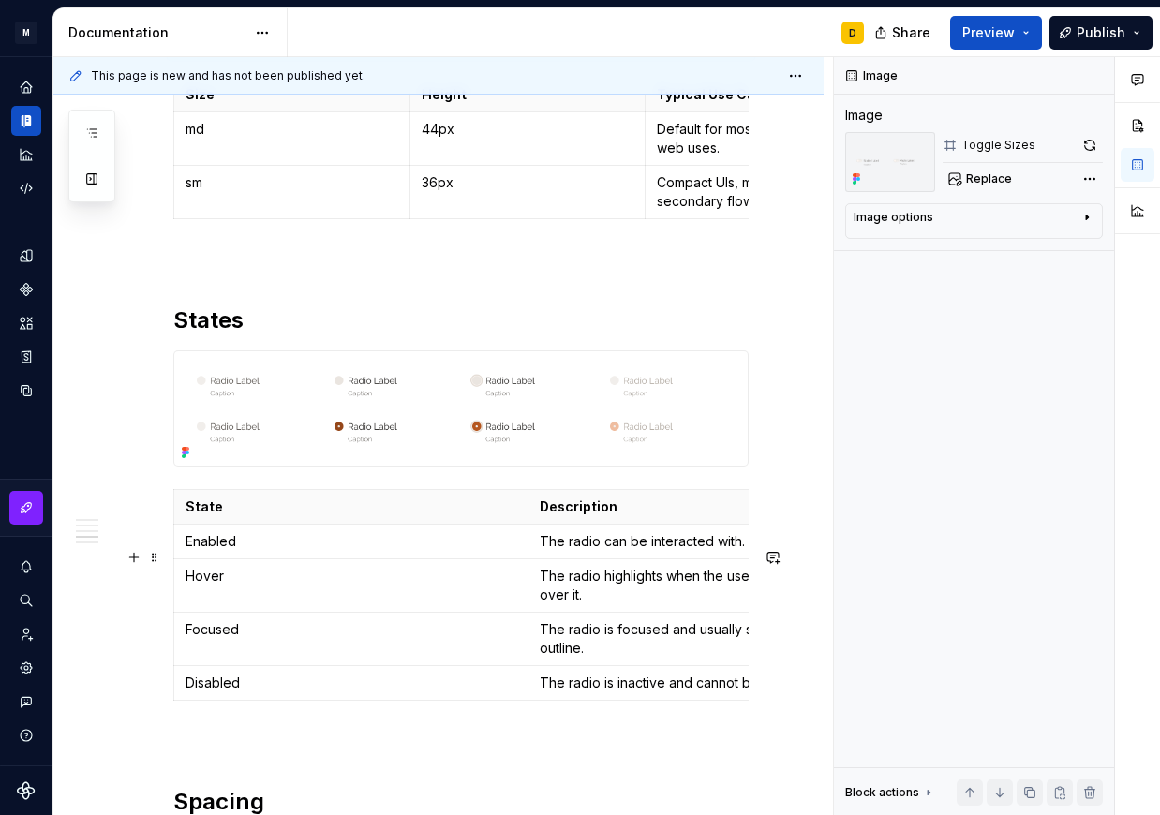
scroll to position [1541, 0]
click at [541, 456] on img at bounding box center [461, 407] width 574 height 114
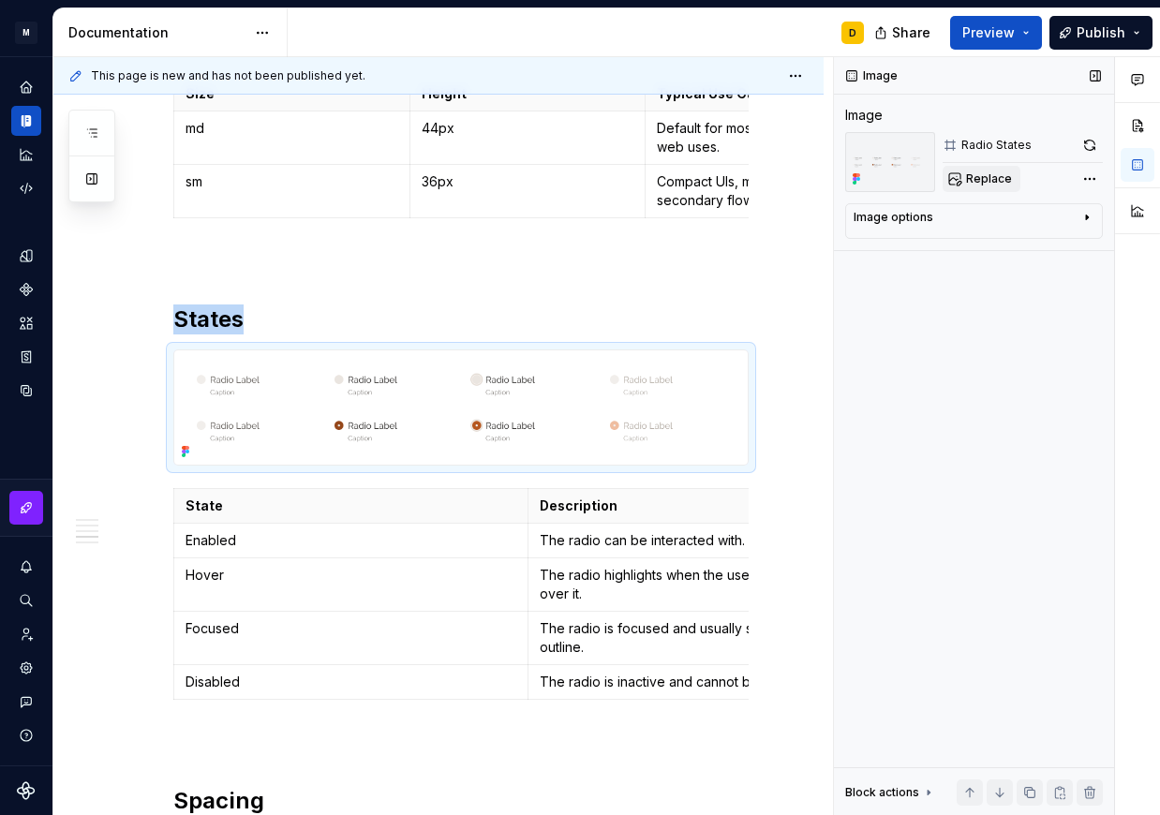
click at [976, 186] on span "Replace" at bounding box center [989, 178] width 46 height 15
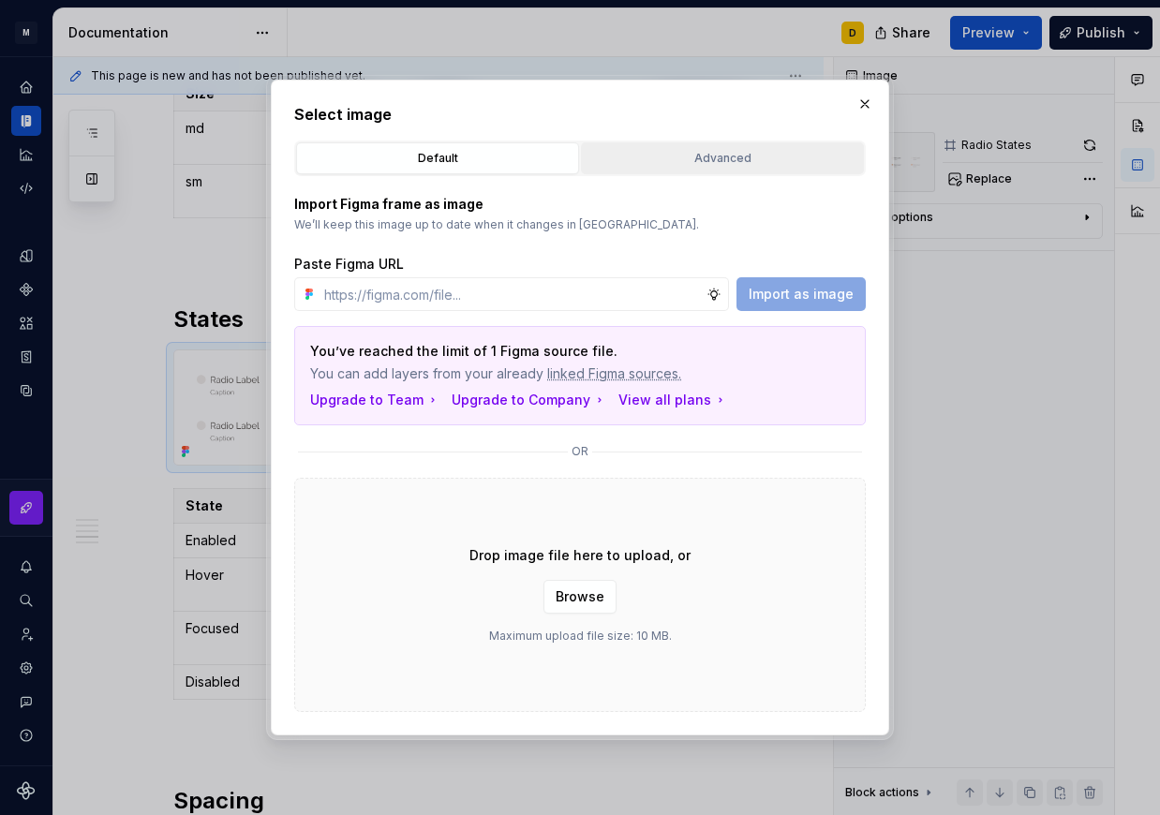
click at [711, 156] on div "Advanced" at bounding box center [723, 158] width 270 height 19
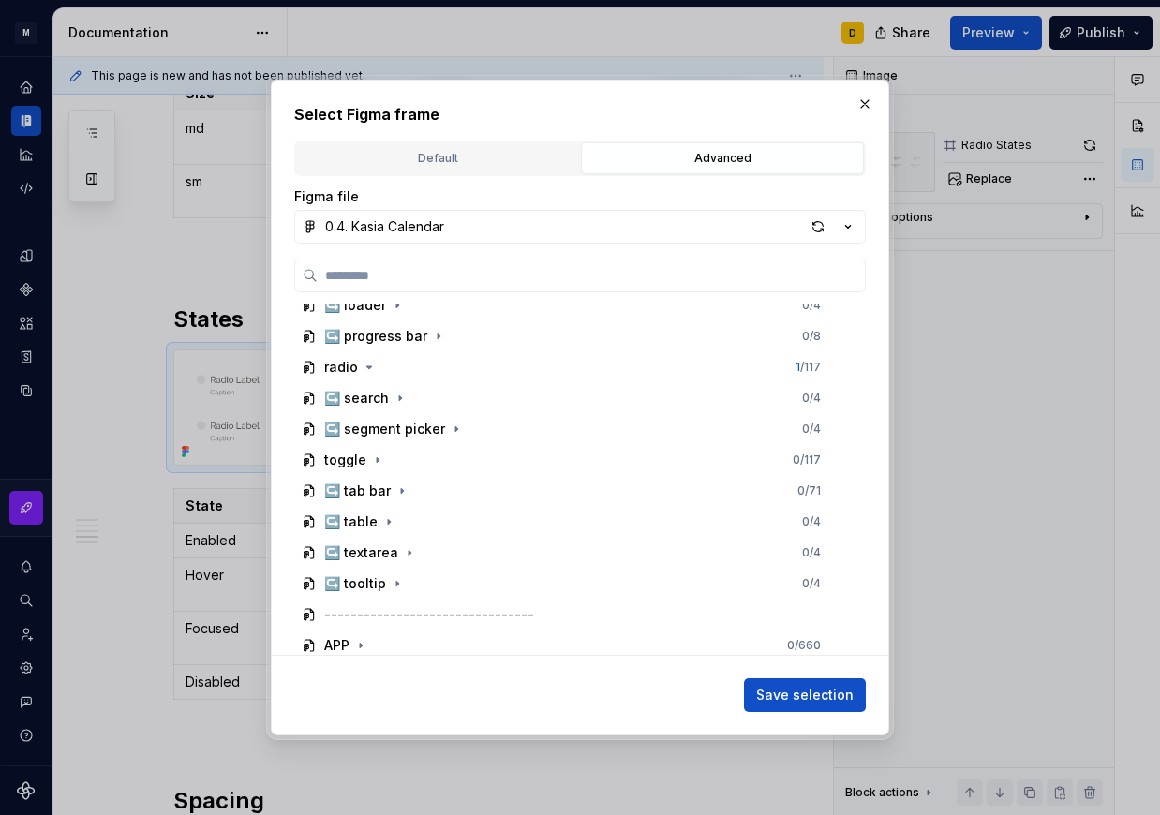
scroll to position [1221, 0]
click at [371, 459] on icon "button" at bounding box center [377, 458] width 15 height 15
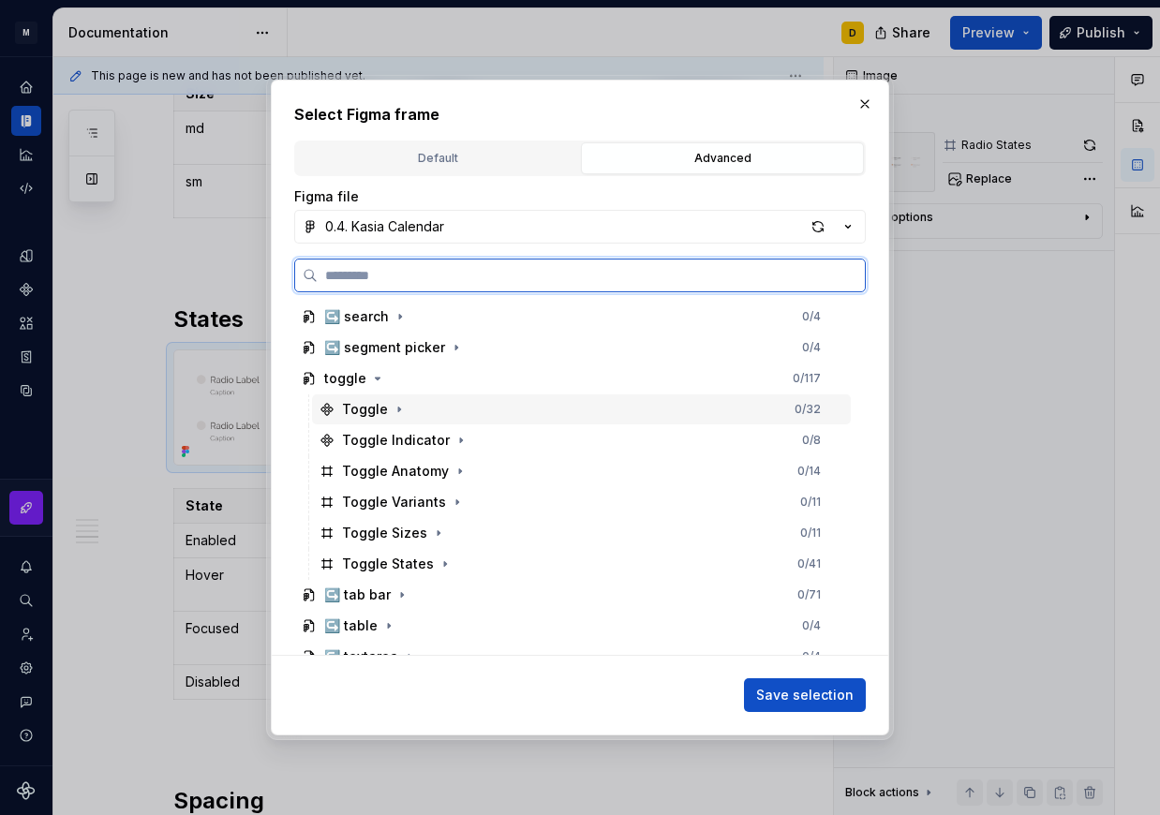
scroll to position [1305, 0]
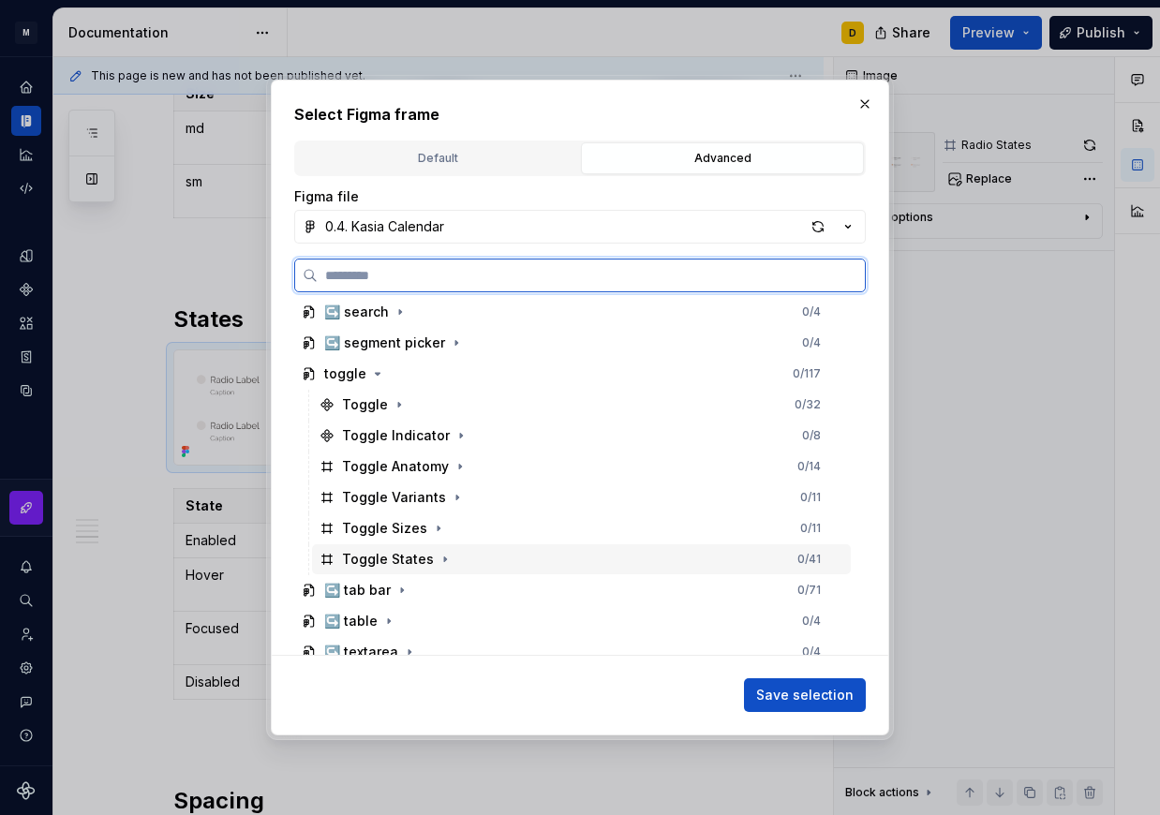
click at [483, 560] on div "Toggle States 0 / 41" at bounding box center [581, 559] width 539 height 30
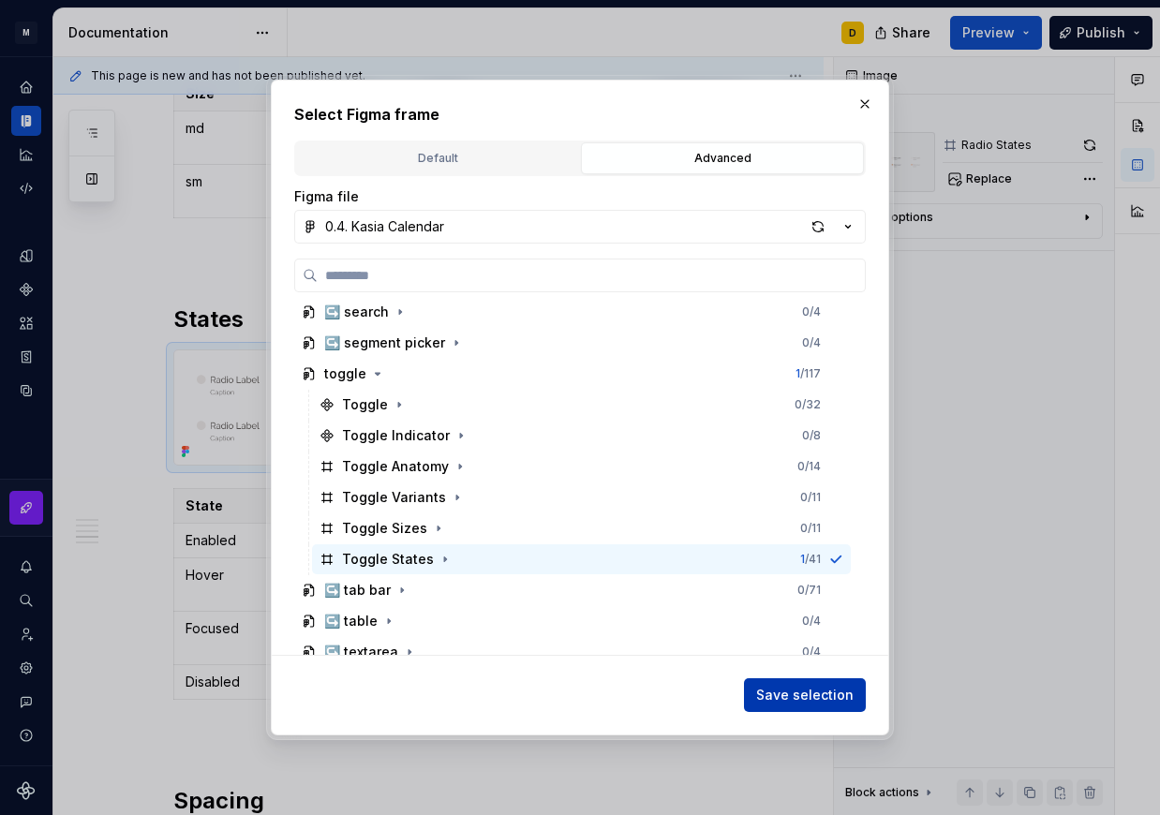
click at [794, 694] on span "Save selection" at bounding box center [804, 695] width 97 height 19
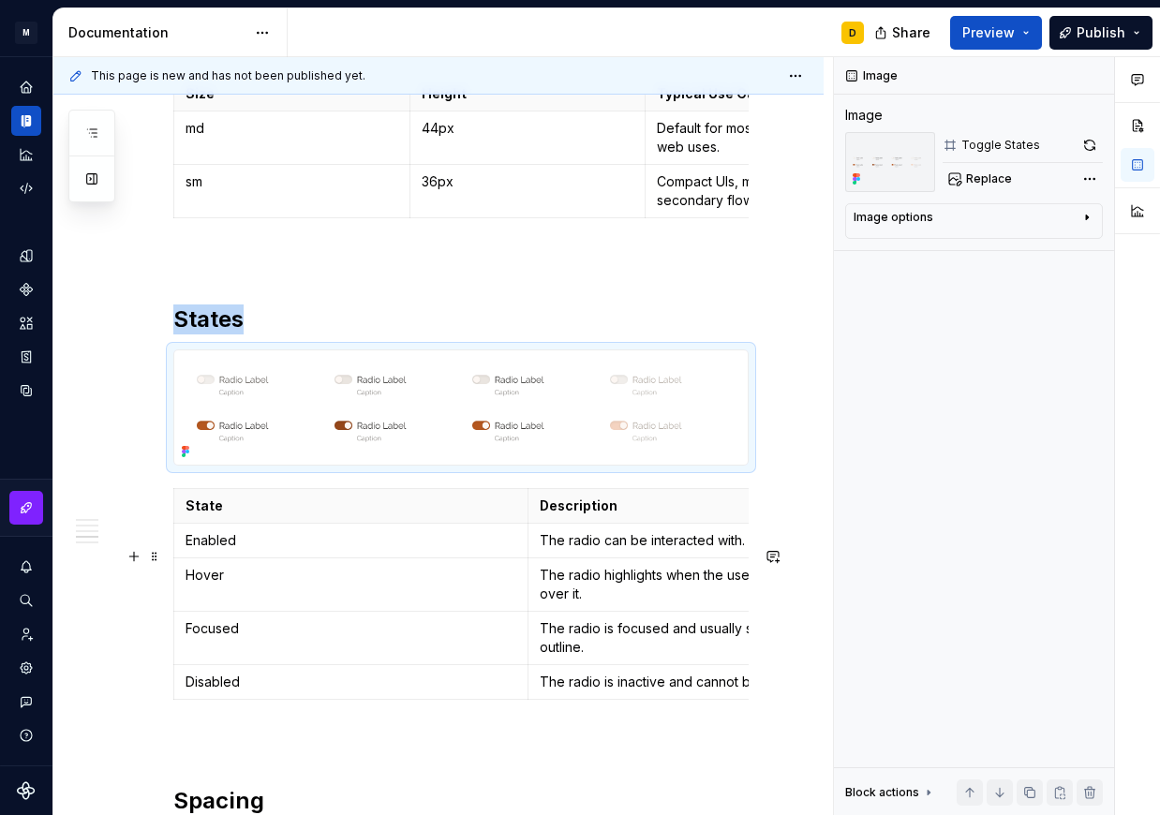
scroll to position [1633, 0]
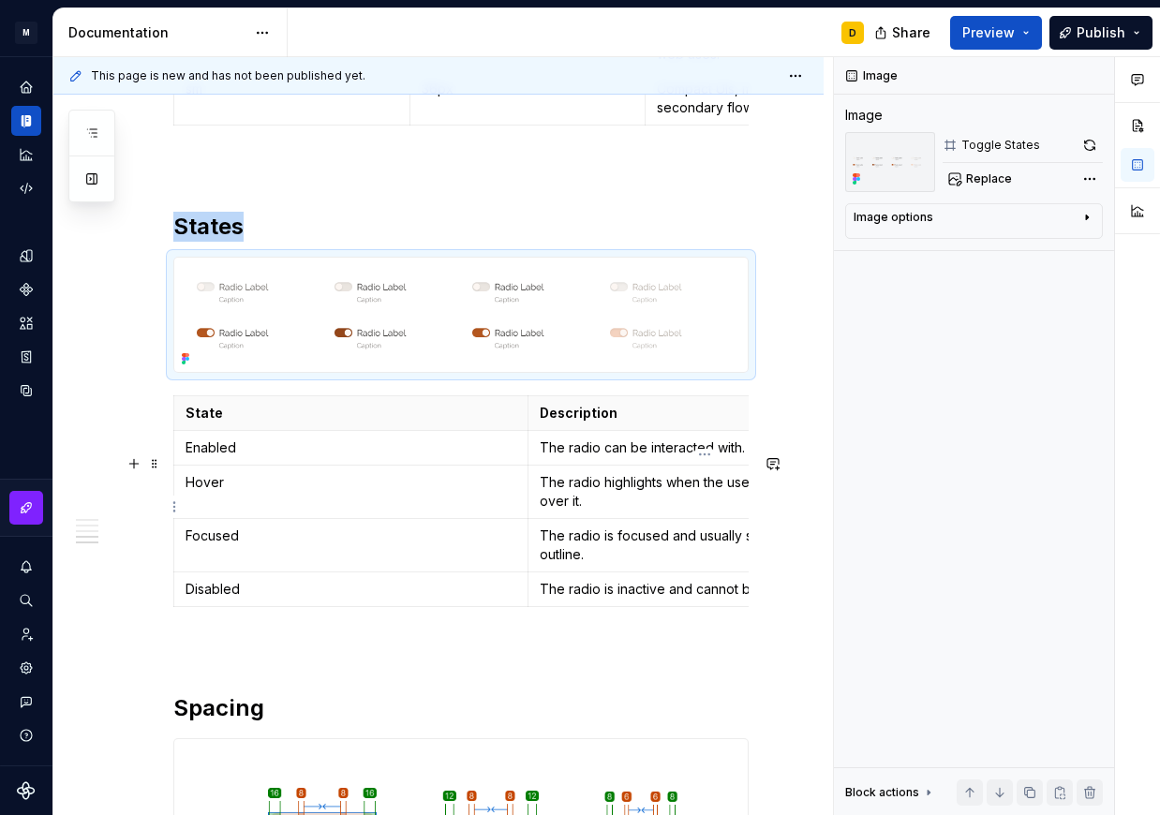
click at [596, 457] on p "The radio can be interacted with." at bounding box center [705, 448] width 331 height 19
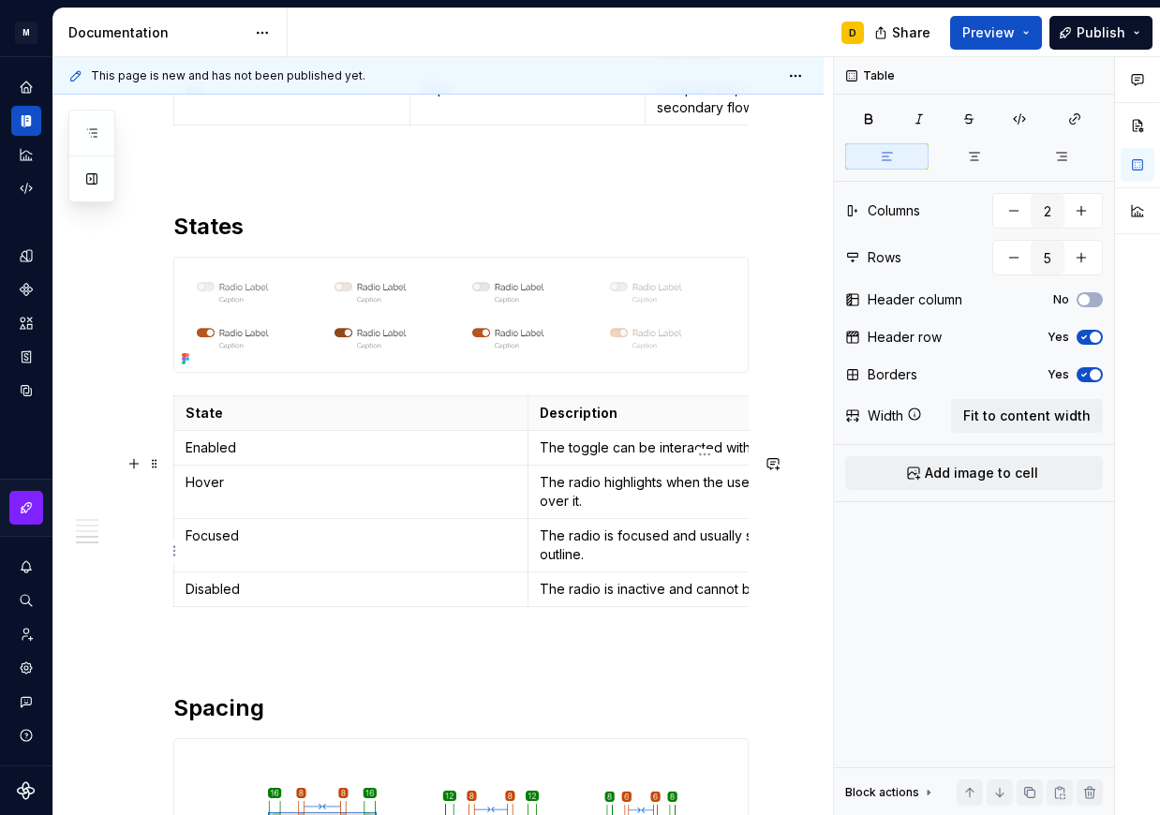
click at [610, 511] on p "The radio highlights when the user’s cursor hovers over it." at bounding box center [705, 491] width 331 height 37
click at [583, 511] on p "The radio highlights when the user’s cursor hovers over it." at bounding box center [705, 491] width 331 height 37
type textarea "*"
click at [583, 564] on p "The radio is focused and usually shows a visible outline." at bounding box center [705, 545] width 331 height 37
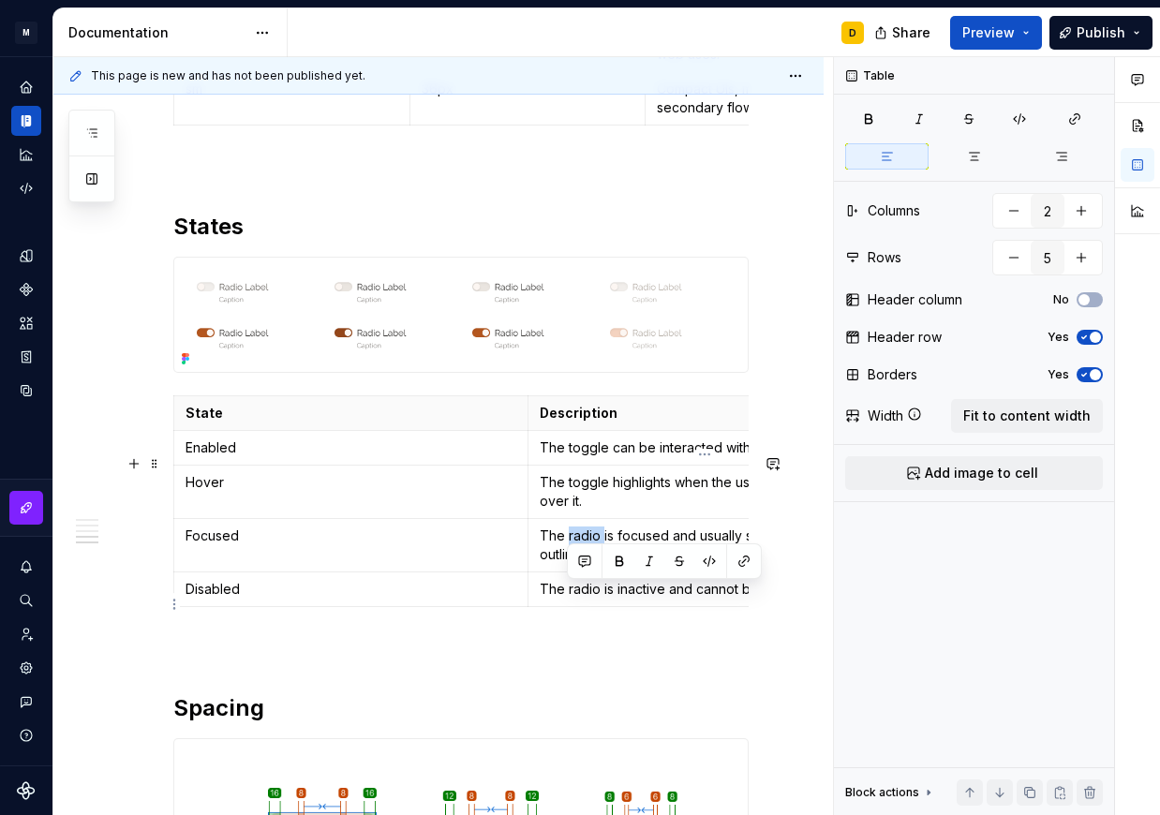
click at [583, 564] on p "The radio is focused and usually shows a visible outline." at bounding box center [705, 545] width 331 height 37
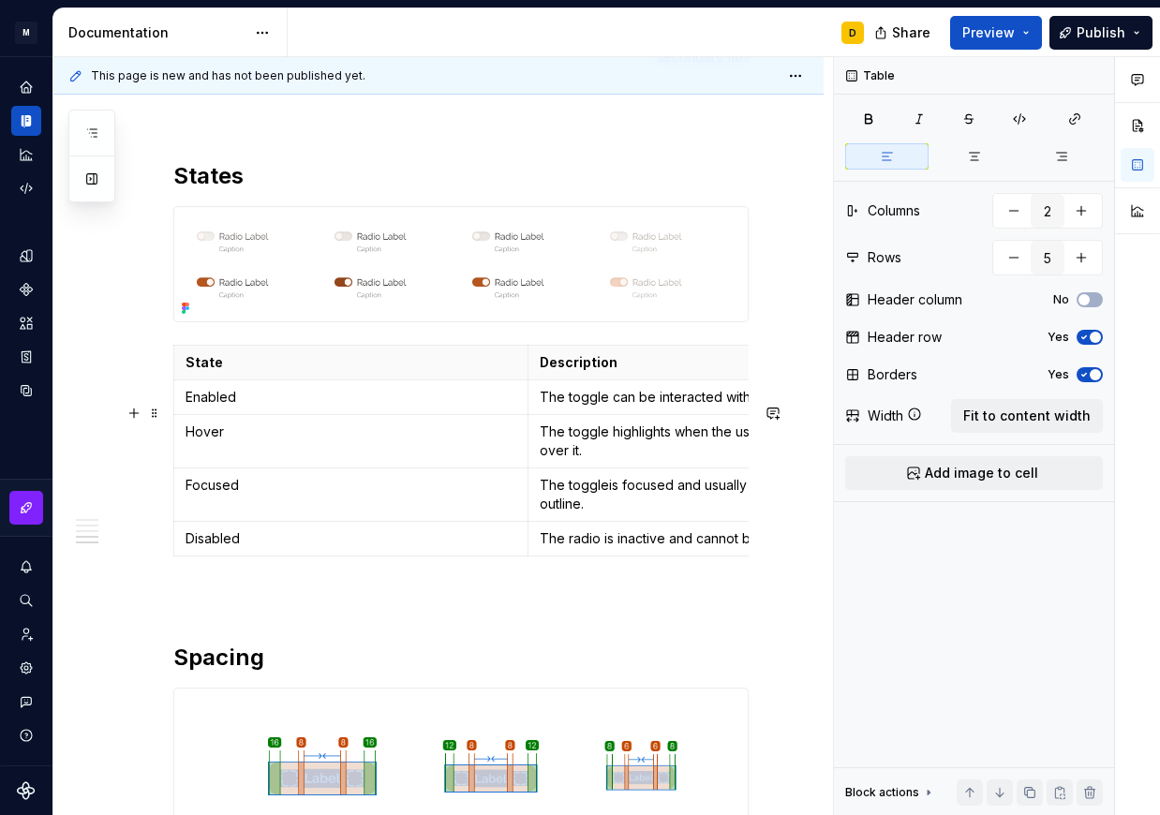
scroll to position [1692, 0]
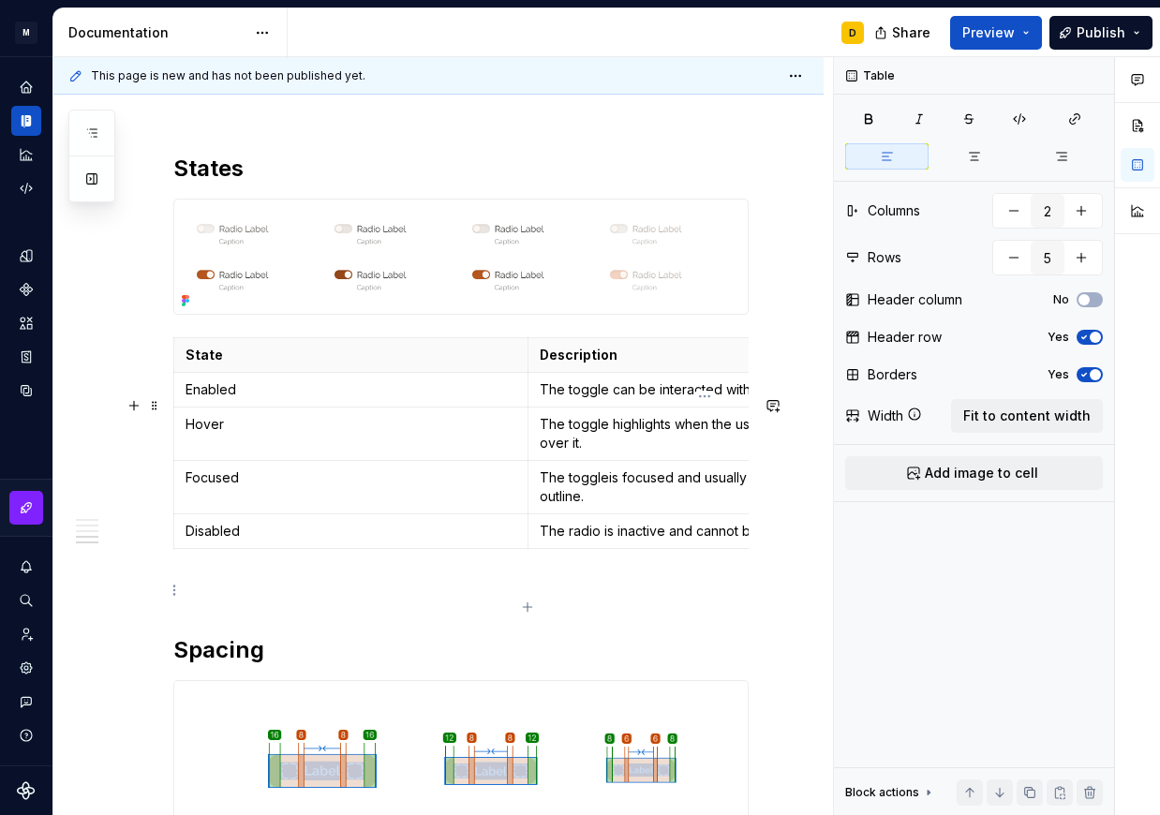
click at [578, 541] on p "The radio is inactive and cannot be interacted with." at bounding box center [705, 531] width 331 height 19
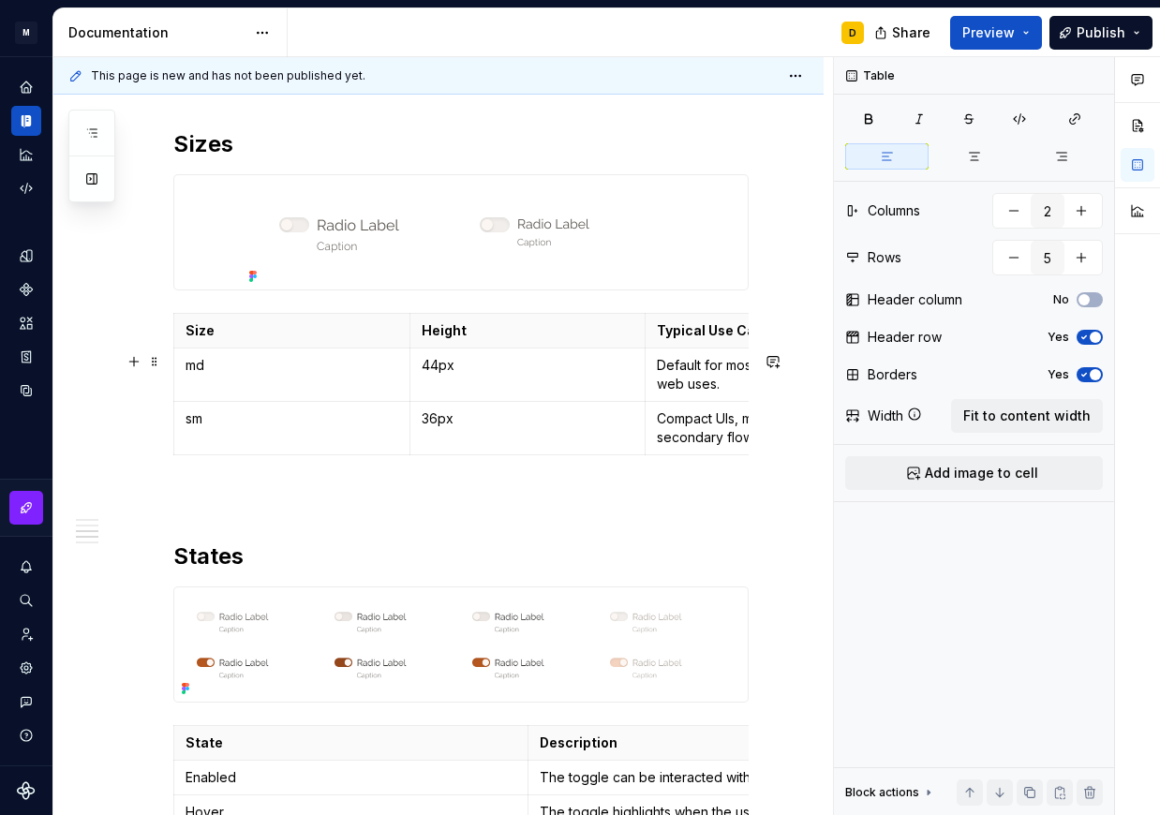
scroll to position [1303, 0]
click at [693, 395] on p "Default for most desktop and web uses." at bounding box center [763, 375] width 213 height 37
type input "3"
click at [718, 448] on p "Compact UIs, modals, or secondary flows." at bounding box center [763, 428] width 213 height 37
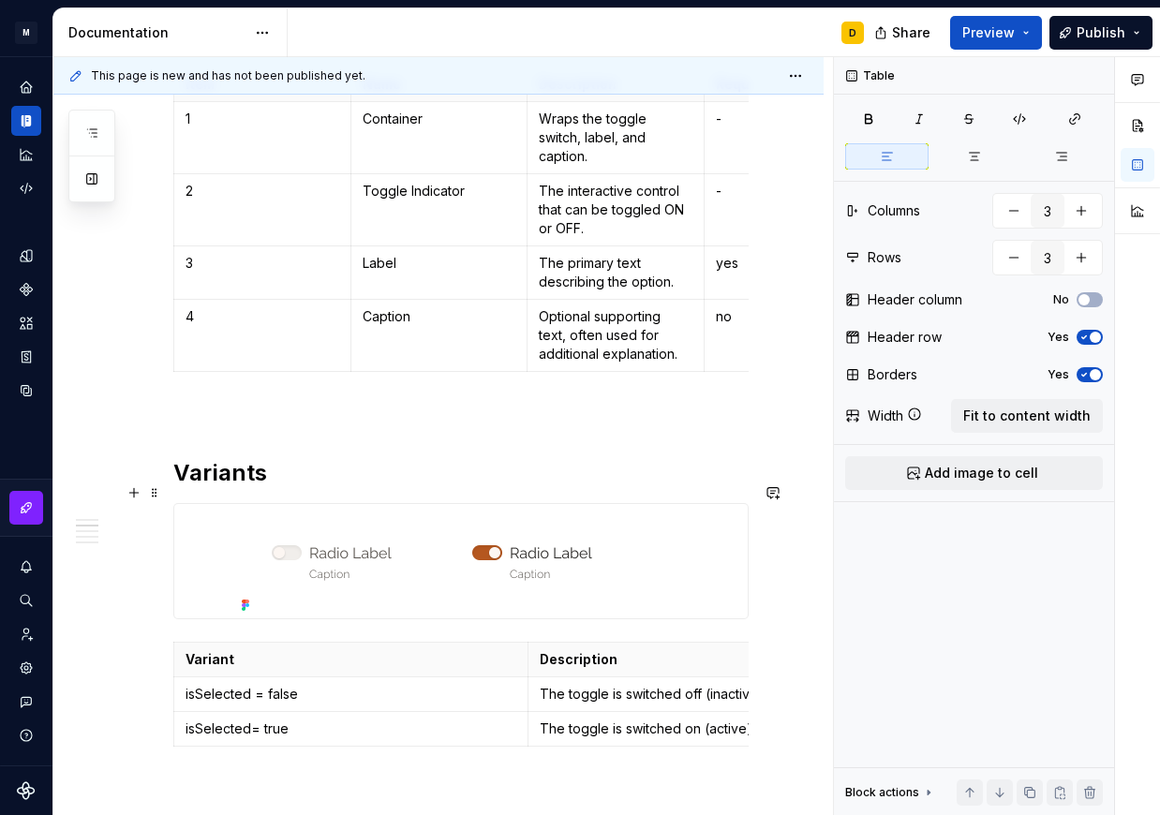
scroll to position [0, 0]
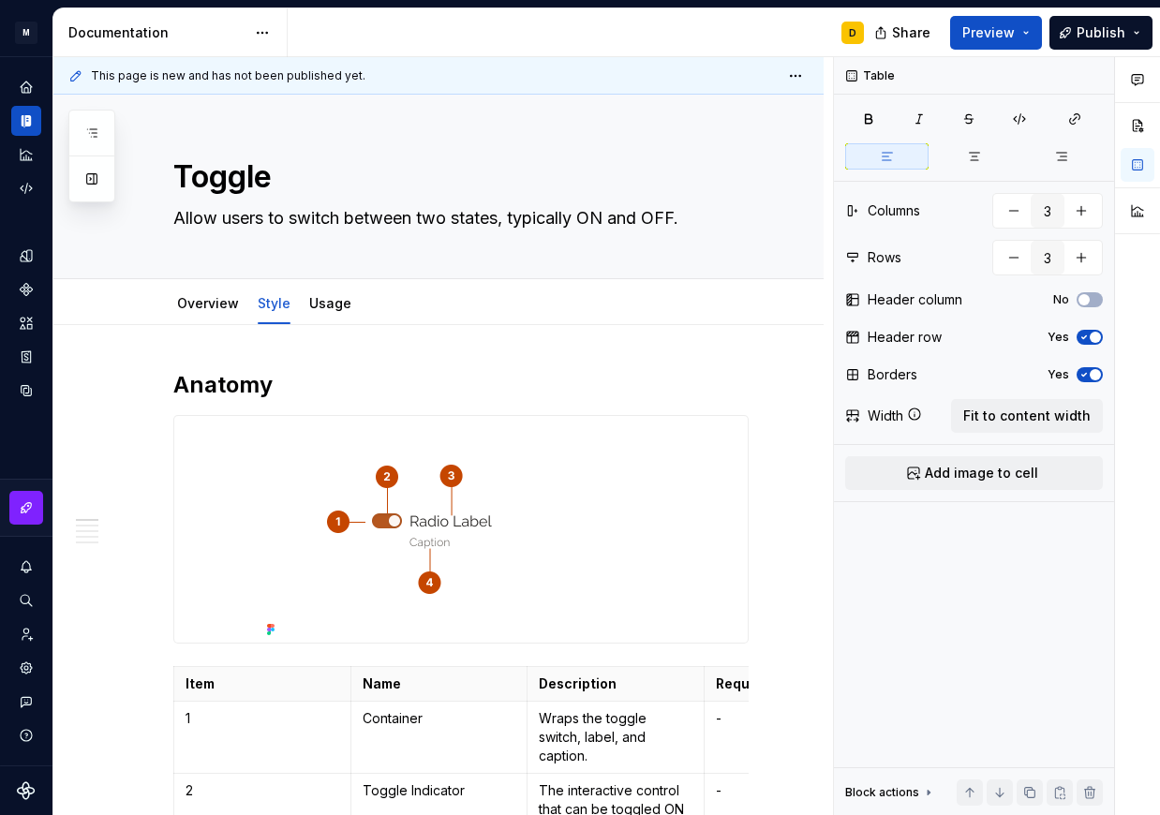
type textarea "*"
